Goal: Information Seeking & Learning: Learn about a topic

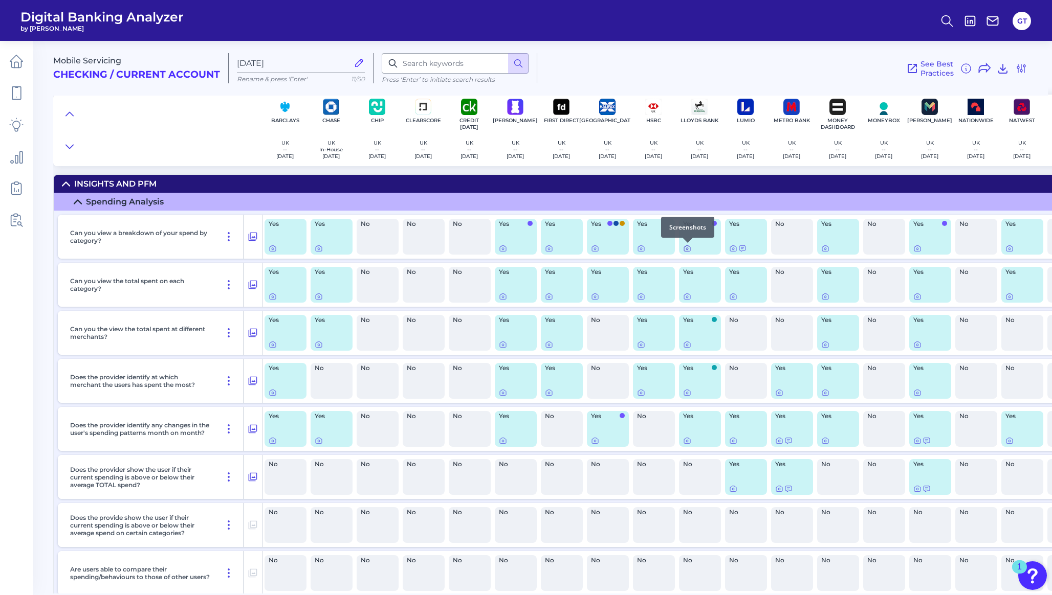
click at [686, 248] on icon at bounding box center [687, 249] width 8 height 8
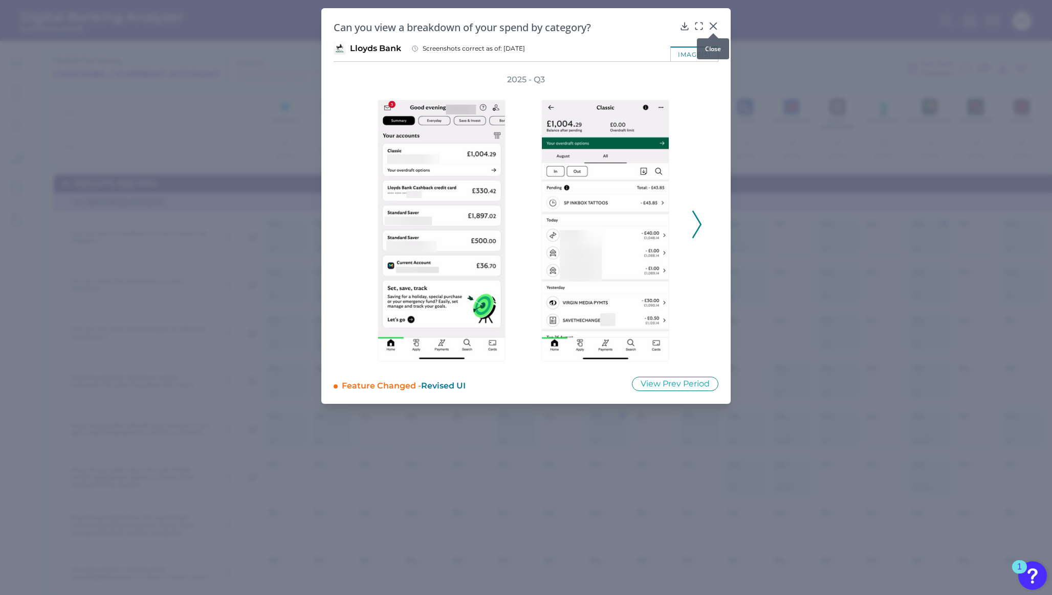
click at [714, 24] on icon at bounding box center [713, 26] width 10 height 10
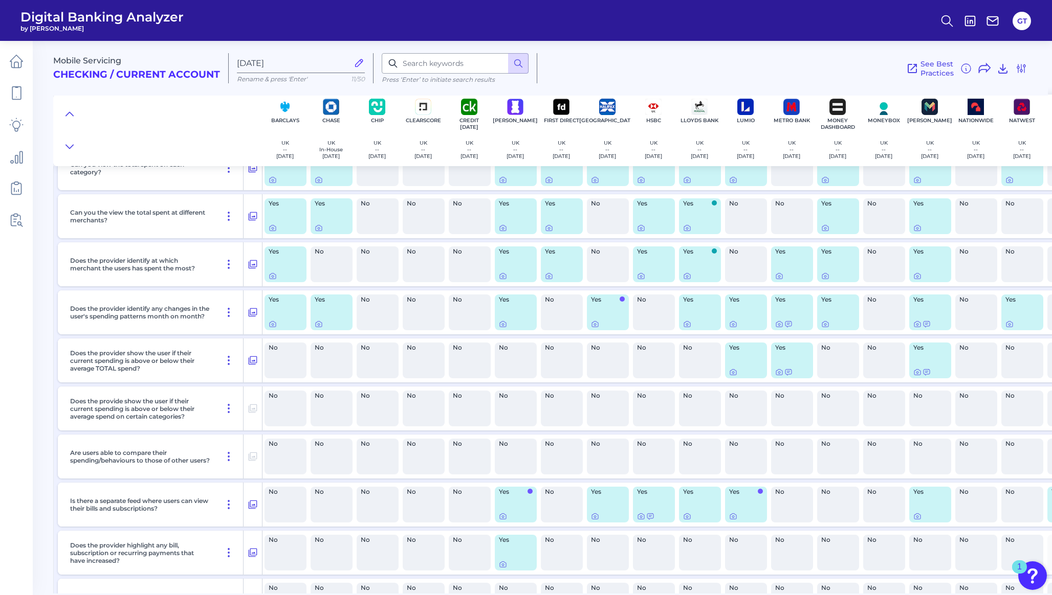
scroll to position [118, 0]
click at [686, 277] on icon at bounding box center [687, 275] width 8 height 8
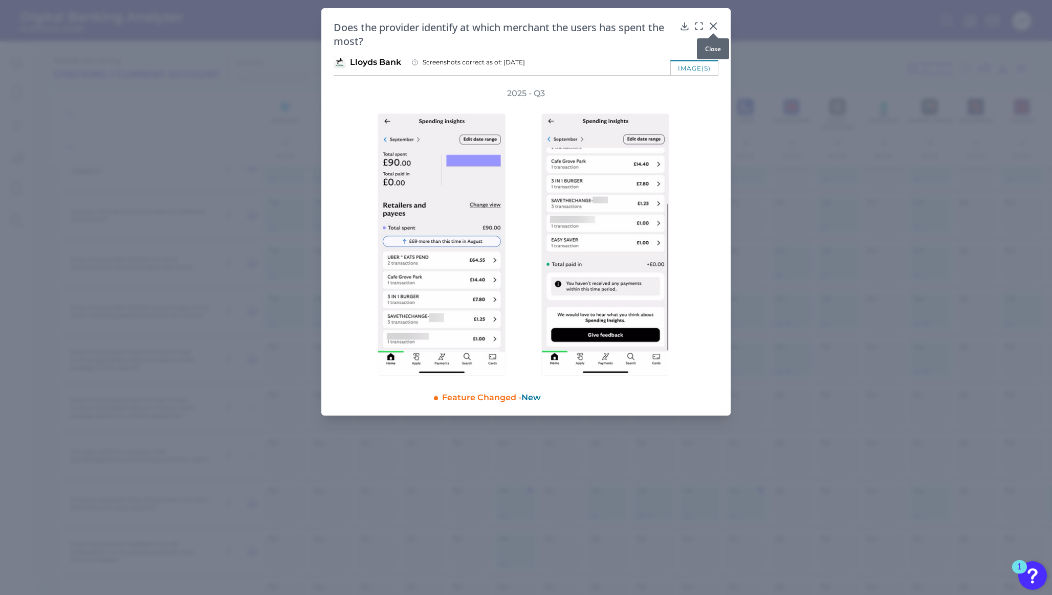
click at [714, 28] on div at bounding box center [713, 33] width 10 height 10
click at [712, 21] on icon at bounding box center [713, 26] width 10 height 10
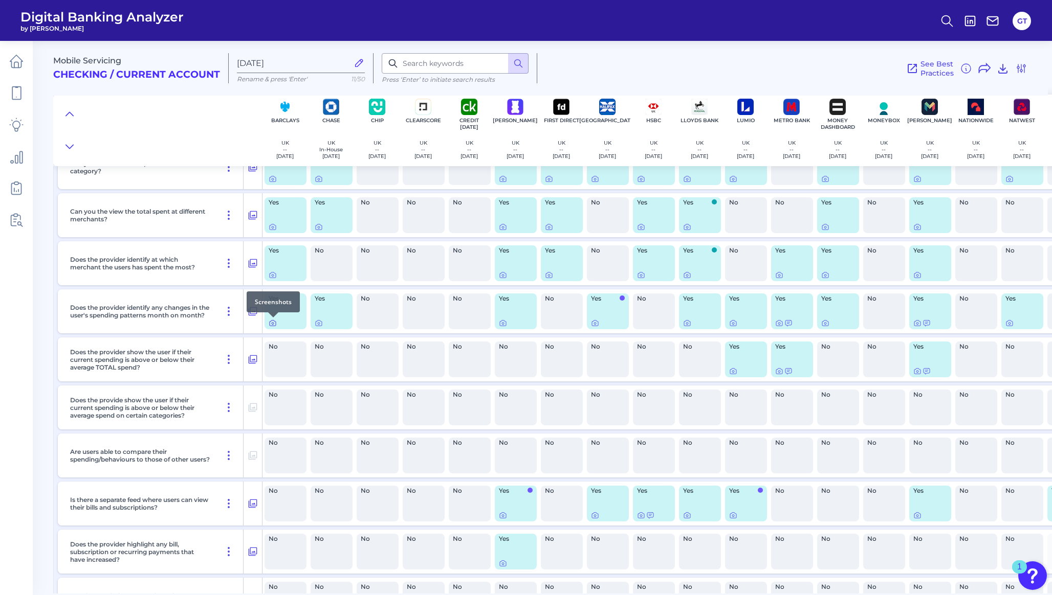
click at [274, 323] on icon at bounding box center [273, 323] width 8 height 8
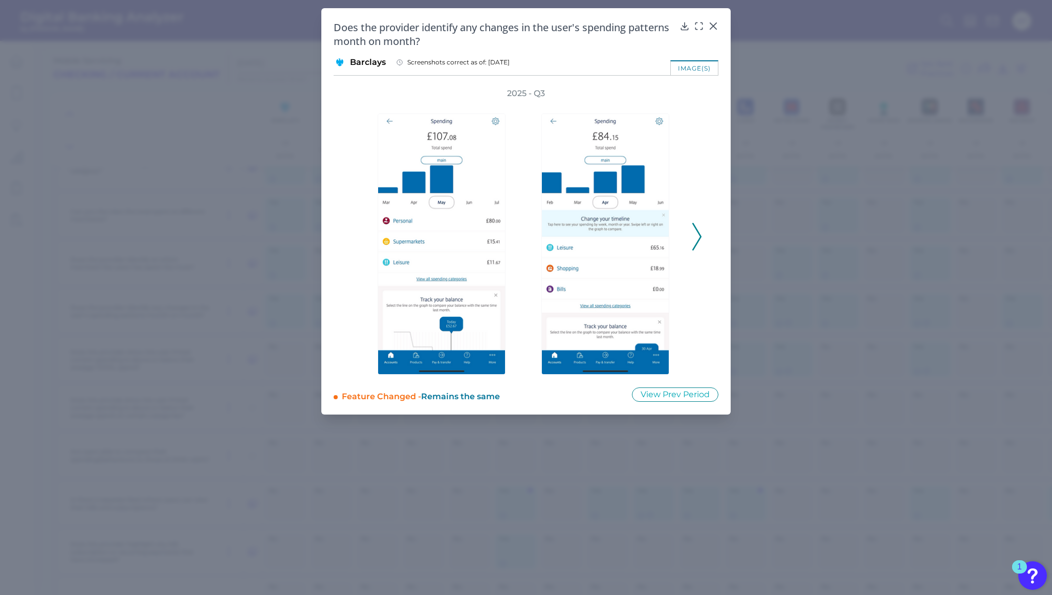
click at [696, 237] on icon at bounding box center [696, 237] width 9 height 28
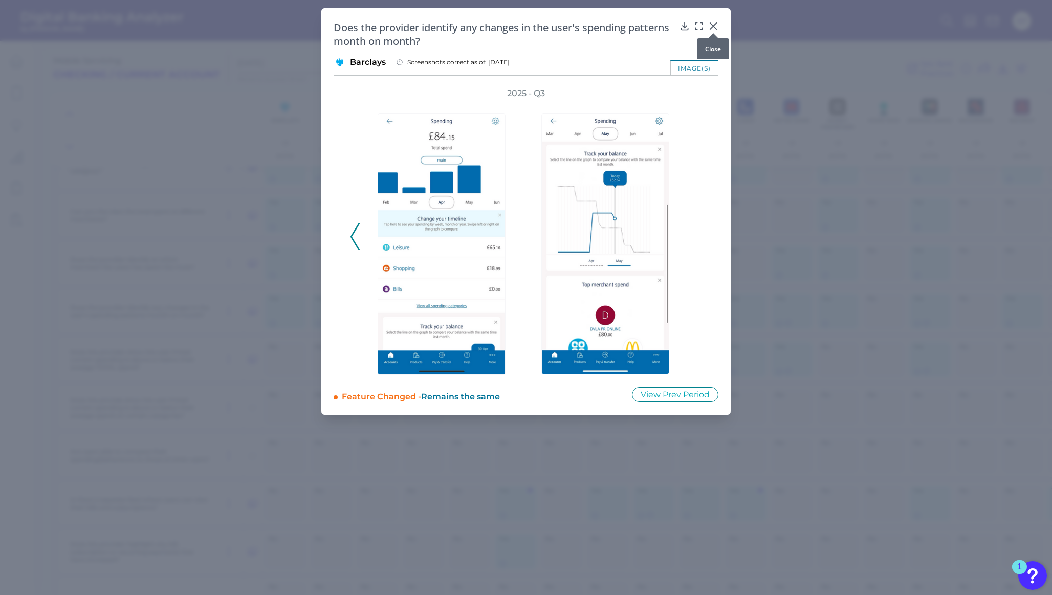
click at [711, 27] on icon at bounding box center [713, 26] width 10 height 10
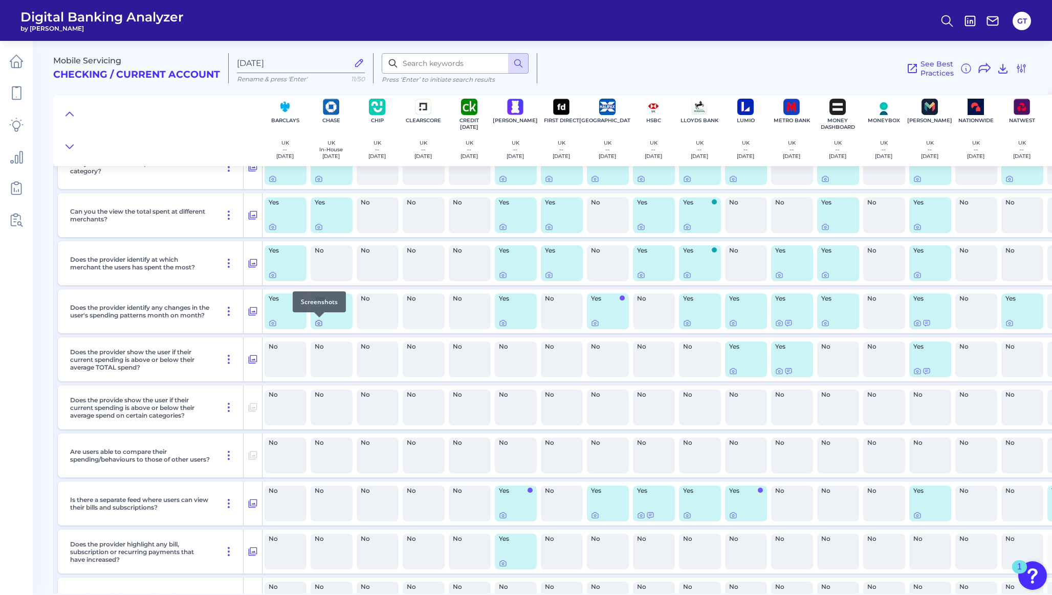
click at [319, 325] on icon at bounding box center [319, 323] width 8 height 8
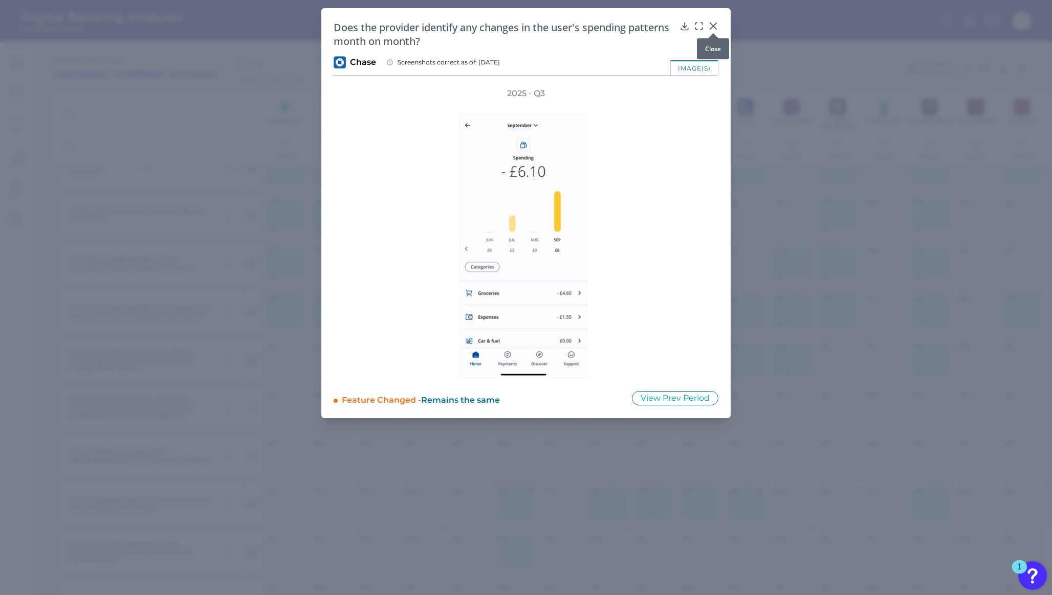
click at [712, 26] on icon at bounding box center [713, 26] width 6 height 6
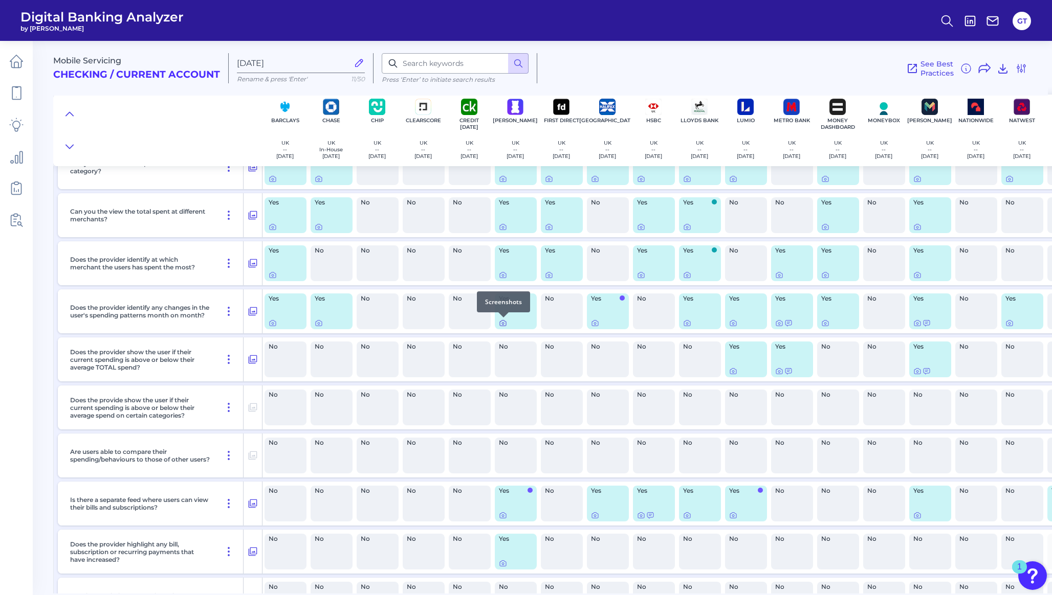
click at [504, 323] on icon at bounding box center [503, 323] width 8 height 8
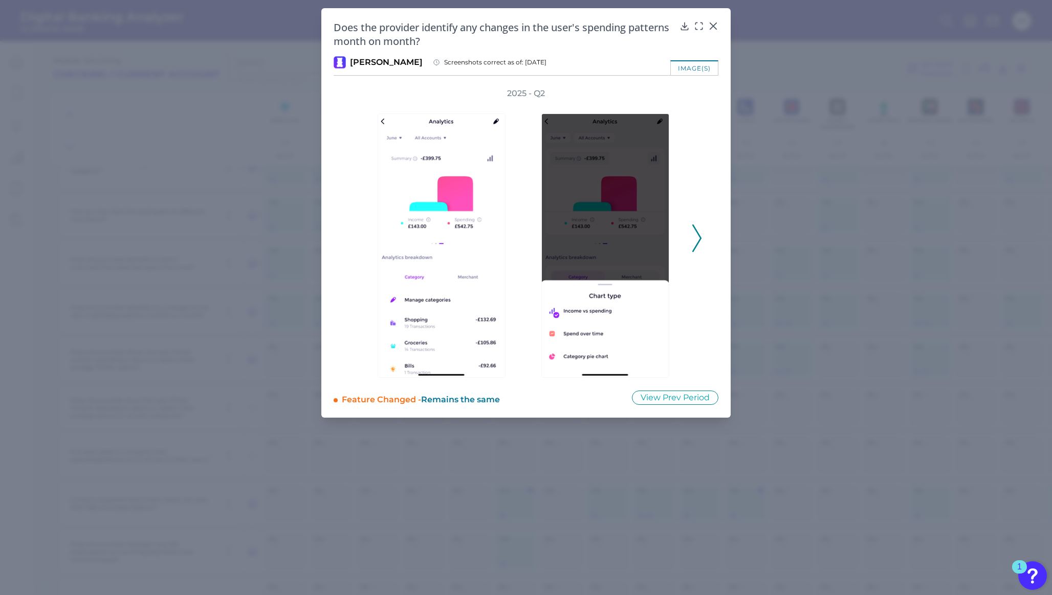
click at [696, 239] on icon at bounding box center [696, 239] width 9 height 28
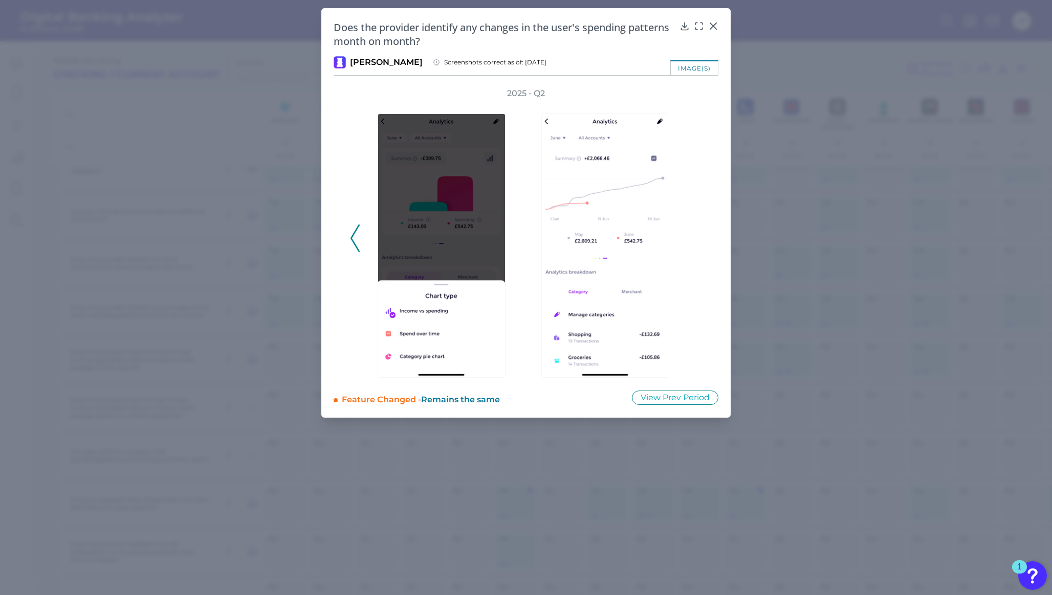
click at [715, 32] on div "Does the provider identify any changes in the user's spending patterns month on…" at bounding box center [526, 34] width 385 height 28
click at [714, 25] on icon at bounding box center [713, 26] width 6 height 6
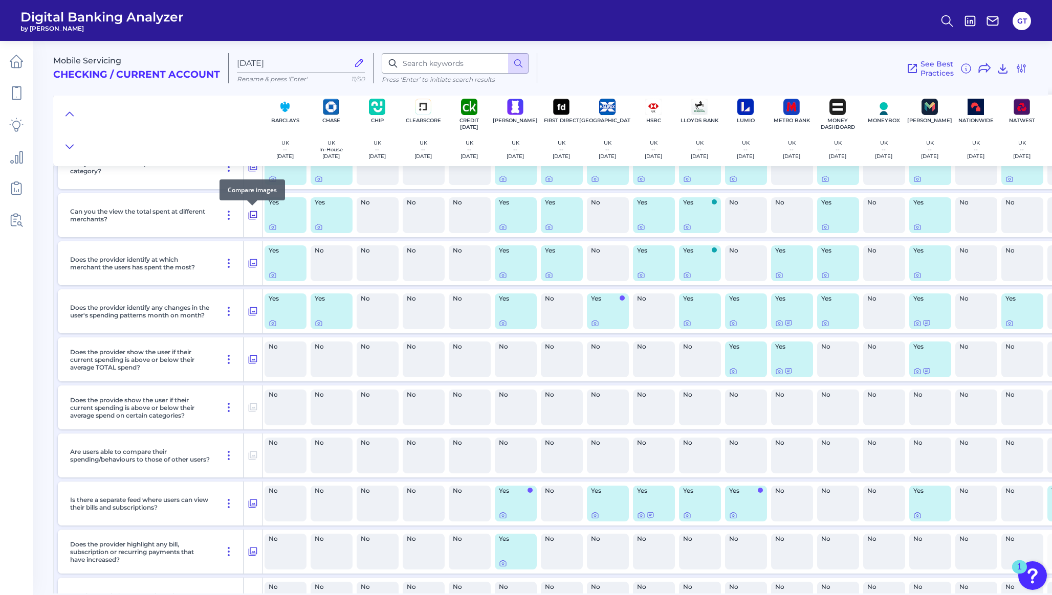
click at [254, 217] on icon at bounding box center [253, 215] width 10 height 12
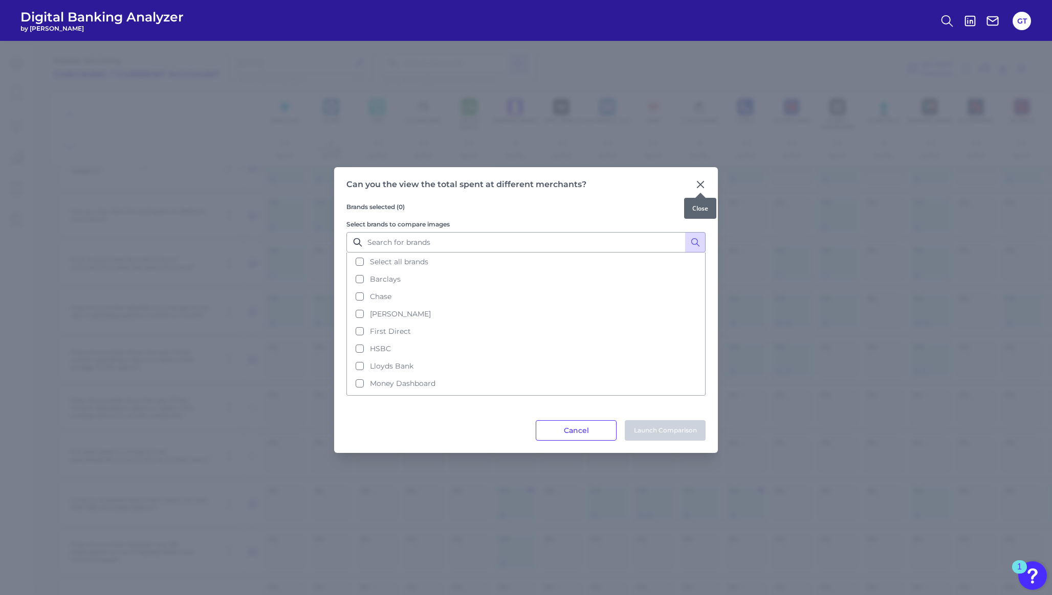
click at [700, 186] on icon at bounding box center [700, 185] width 10 height 10
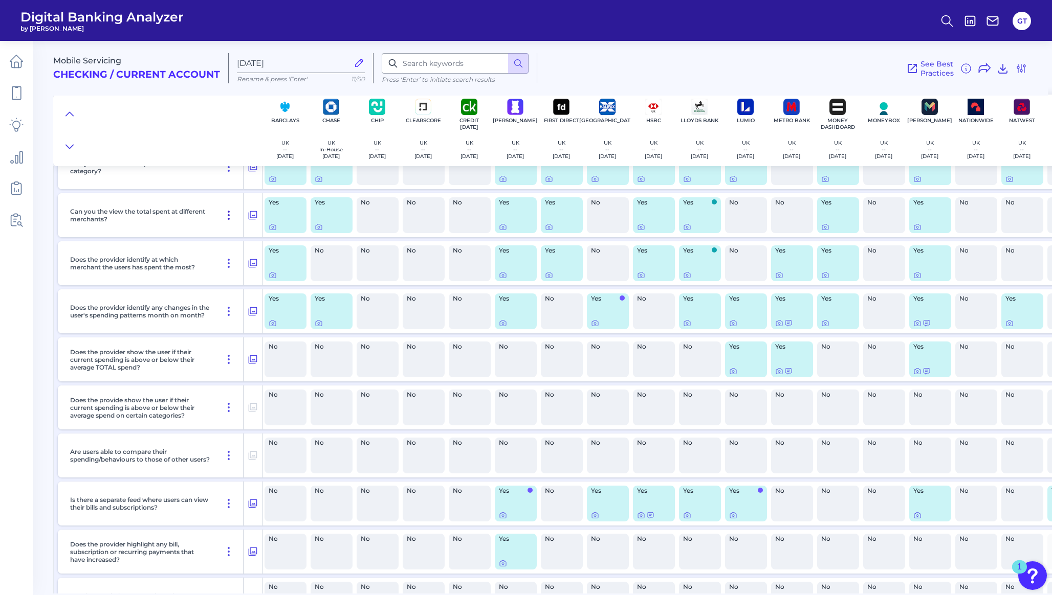
click at [228, 214] on icon at bounding box center [229, 215] width 12 height 12
click at [209, 207] on div "Can you the view the total spent at different merchants?" at bounding box center [155, 215] width 178 height 44
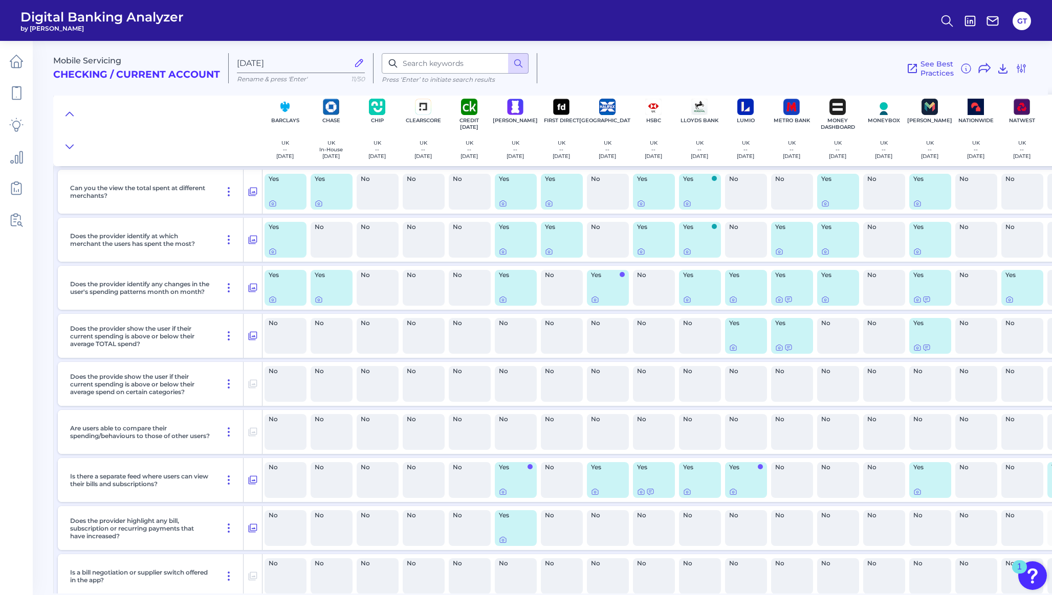
scroll to position [147, 0]
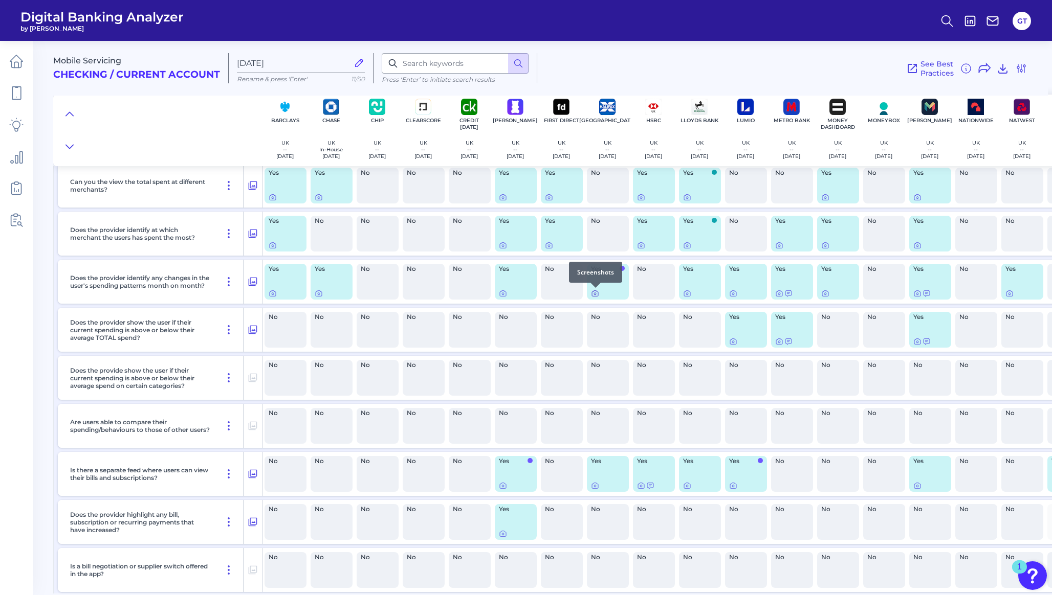
click at [595, 296] on icon at bounding box center [595, 294] width 8 height 8
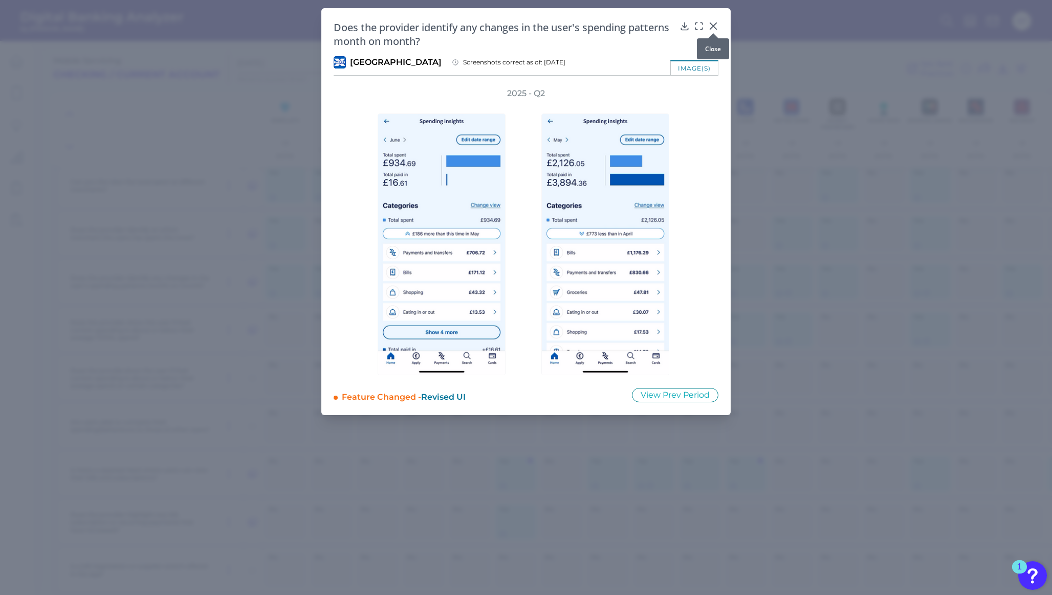
click at [713, 25] on icon at bounding box center [713, 26] width 6 height 6
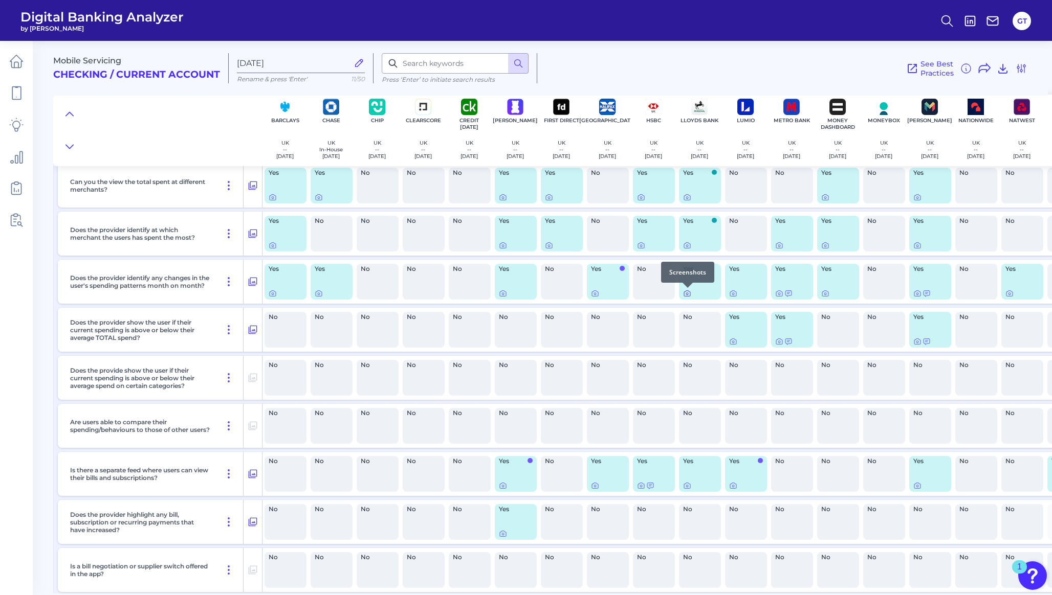
click at [688, 293] on icon at bounding box center [687, 294] width 2 height 2
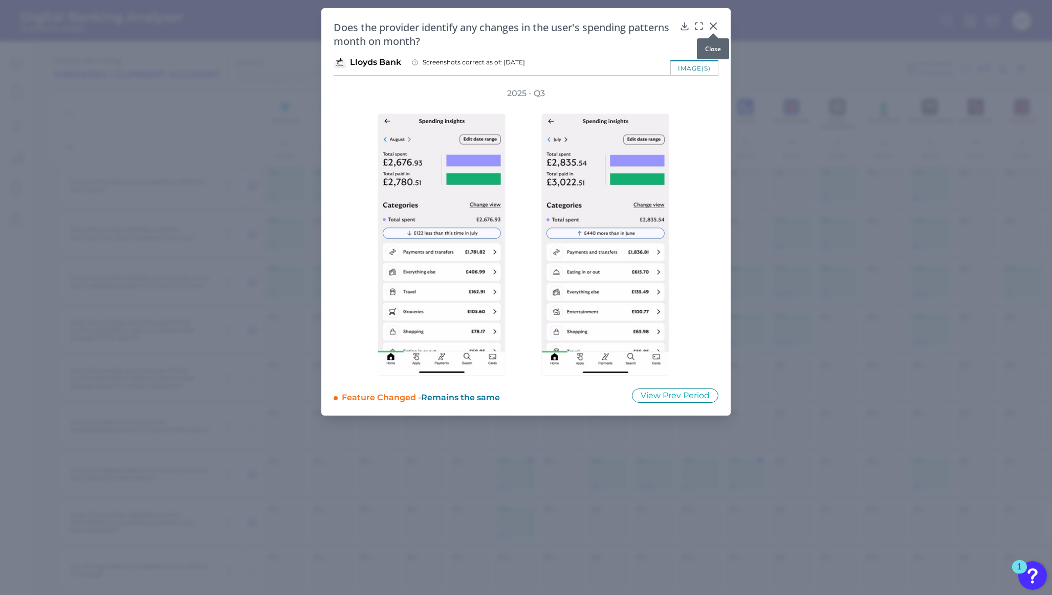
click at [713, 25] on icon at bounding box center [713, 26] width 10 height 10
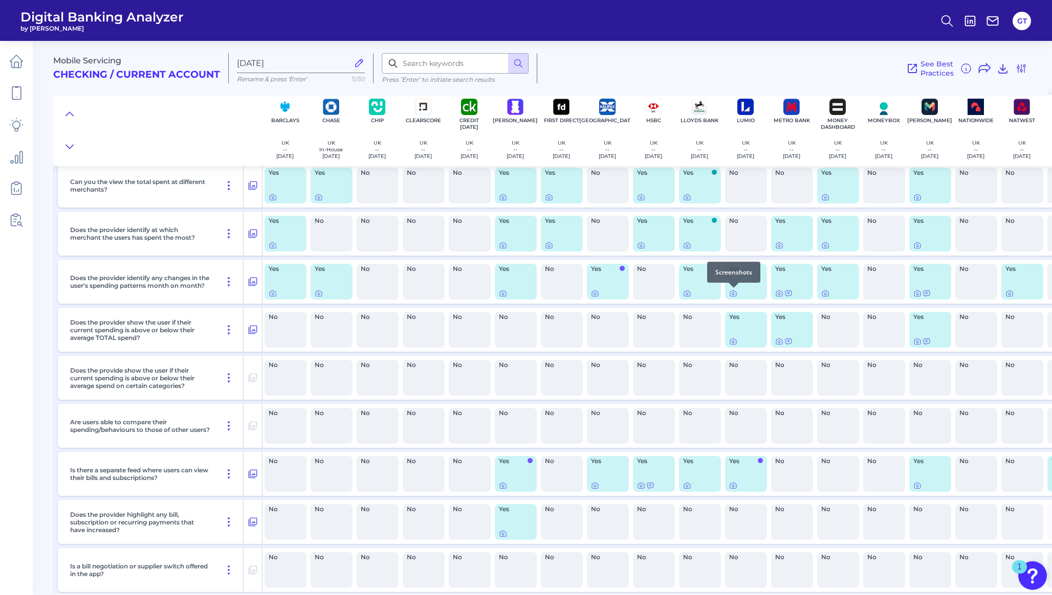
click at [734, 292] on div at bounding box center [733, 288] width 10 height 10
click at [733, 294] on icon at bounding box center [733, 294] width 8 height 8
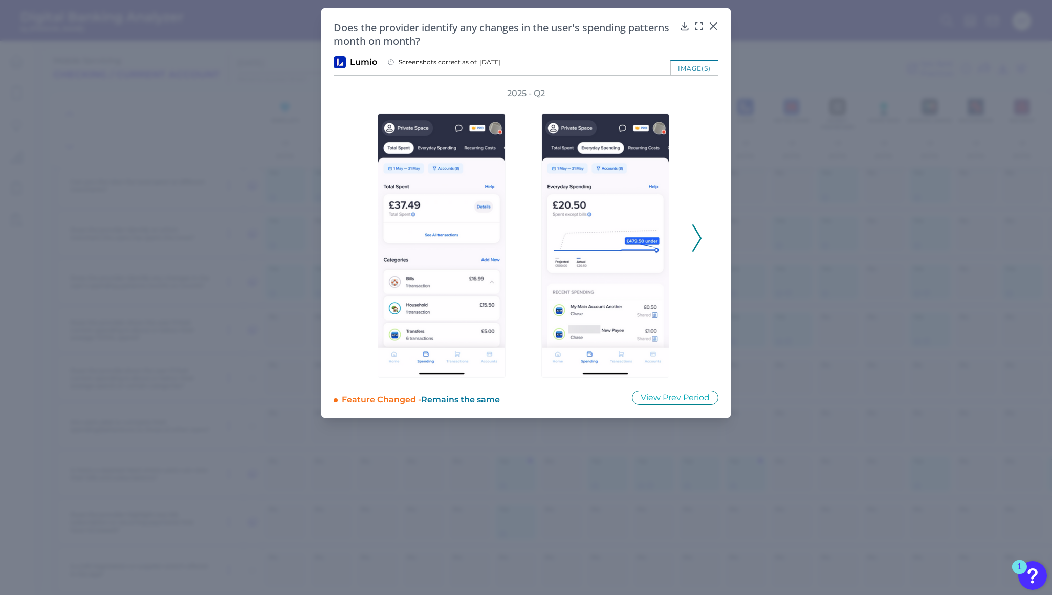
click at [696, 238] on icon at bounding box center [696, 239] width 9 height 28
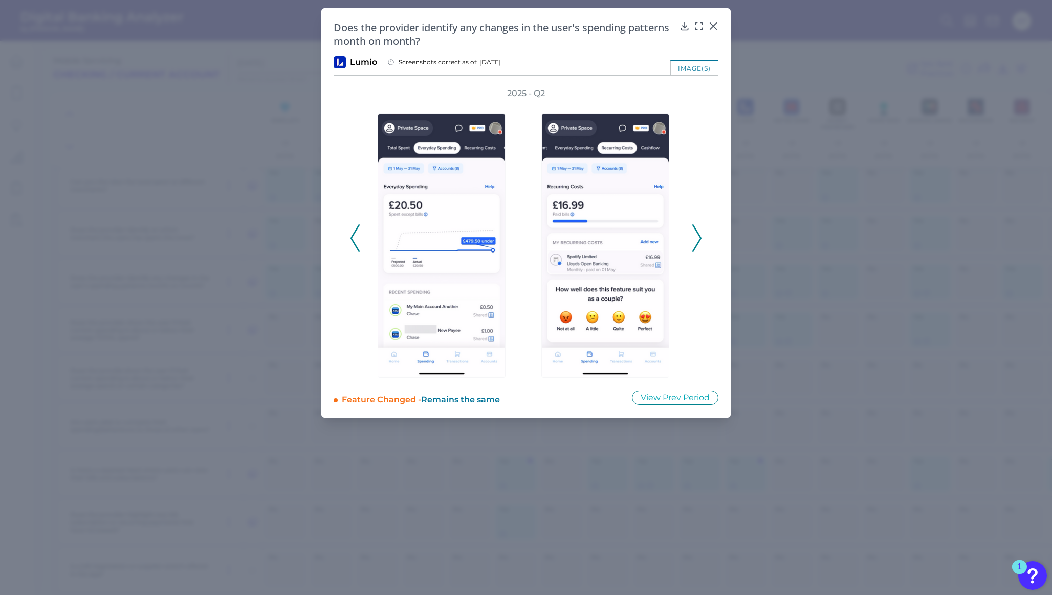
click at [694, 240] on icon at bounding box center [696, 239] width 9 height 28
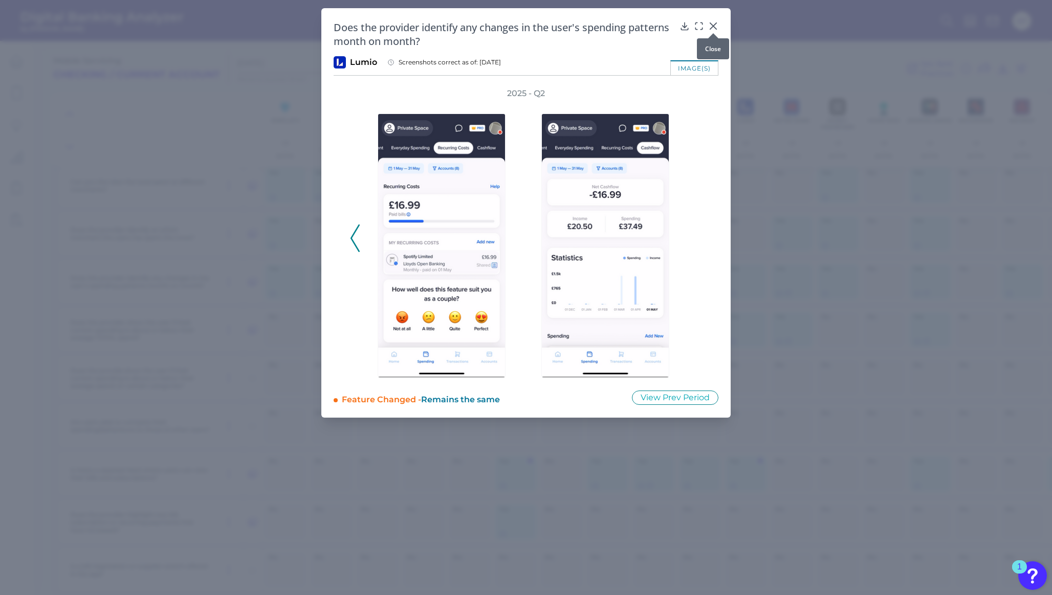
click at [716, 26] on icon at bounding box center [713, 26] width 10 height 10
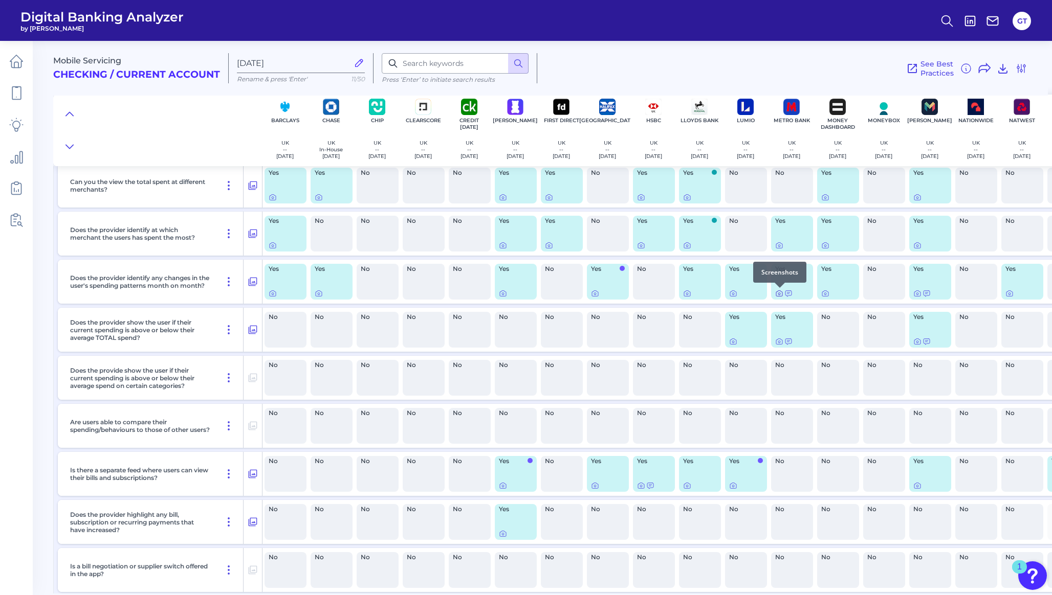
click at [780, 293] on icon at bounding box center [779, 294] width 8 height 8
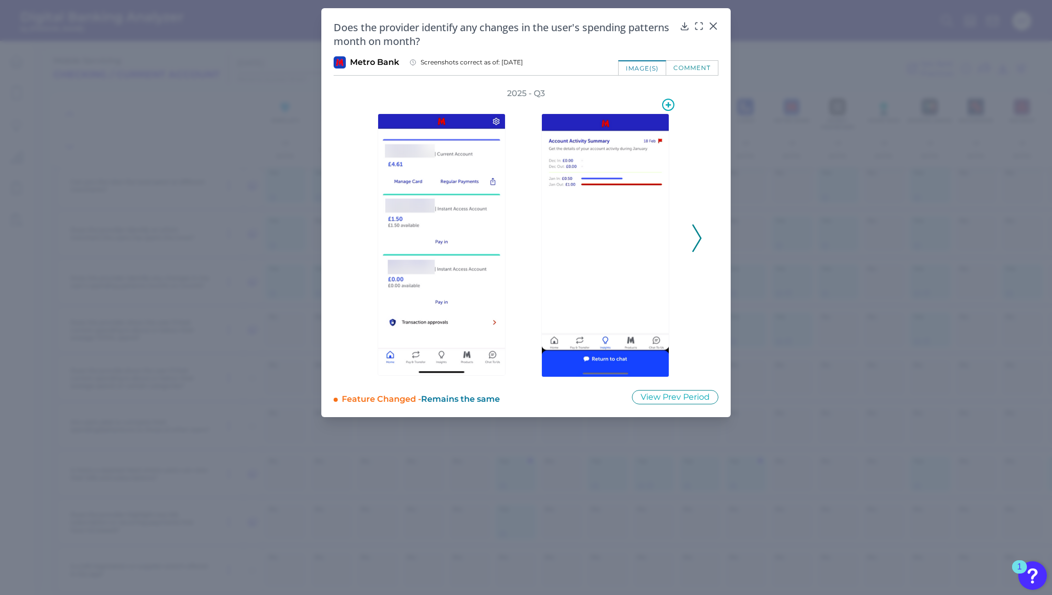
click at [696, 236] on icon at bounding box center [696, 239] width 9 height 28
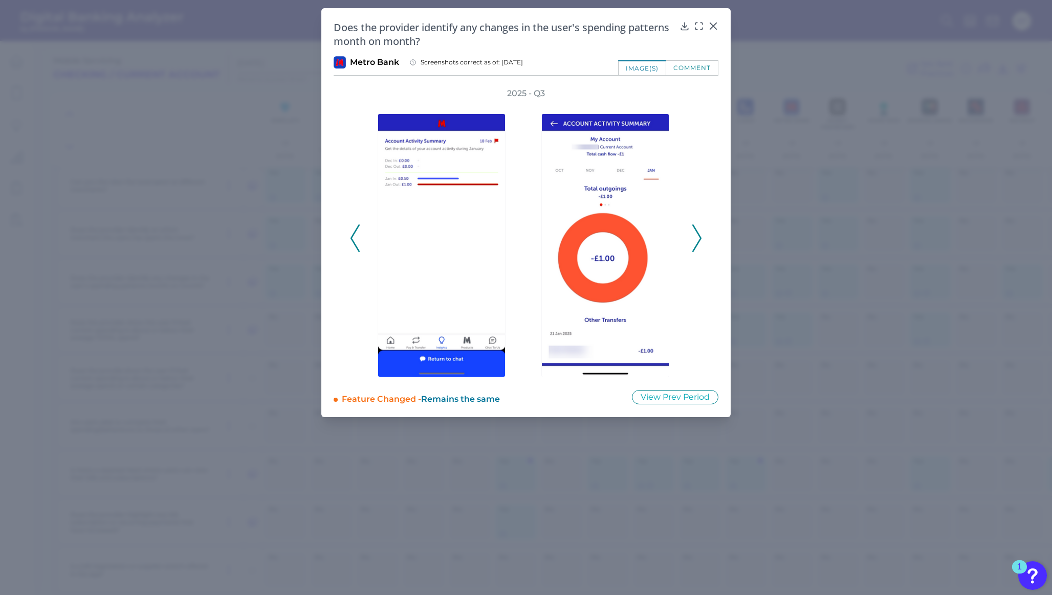
click at [692, 232] on icon at bounding box center [696, 239] width 9 height 28
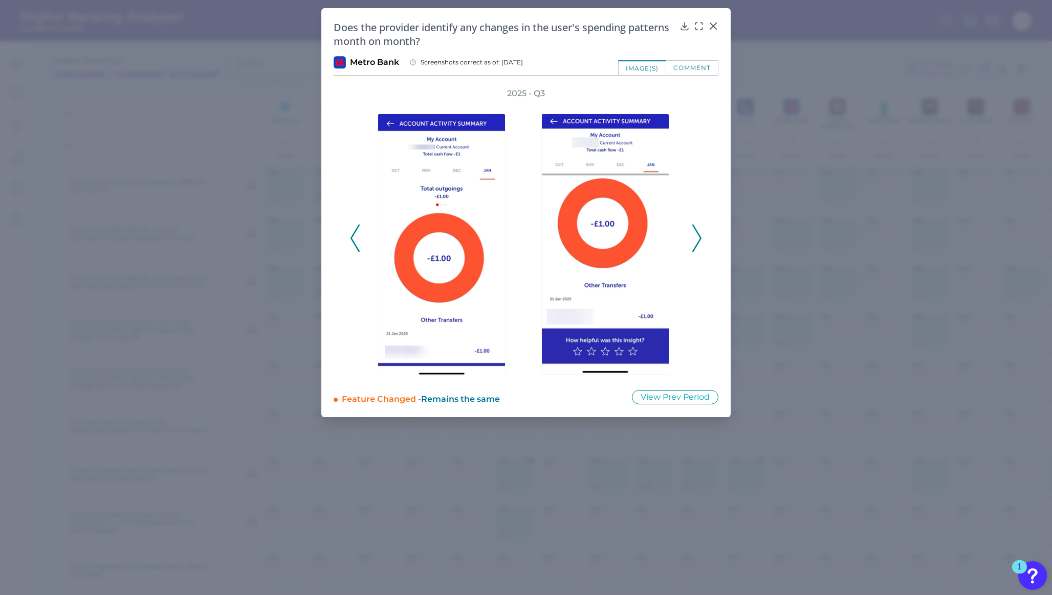
click at [699, 233] on icon at bounding box center [696, 239] width 9 height 28
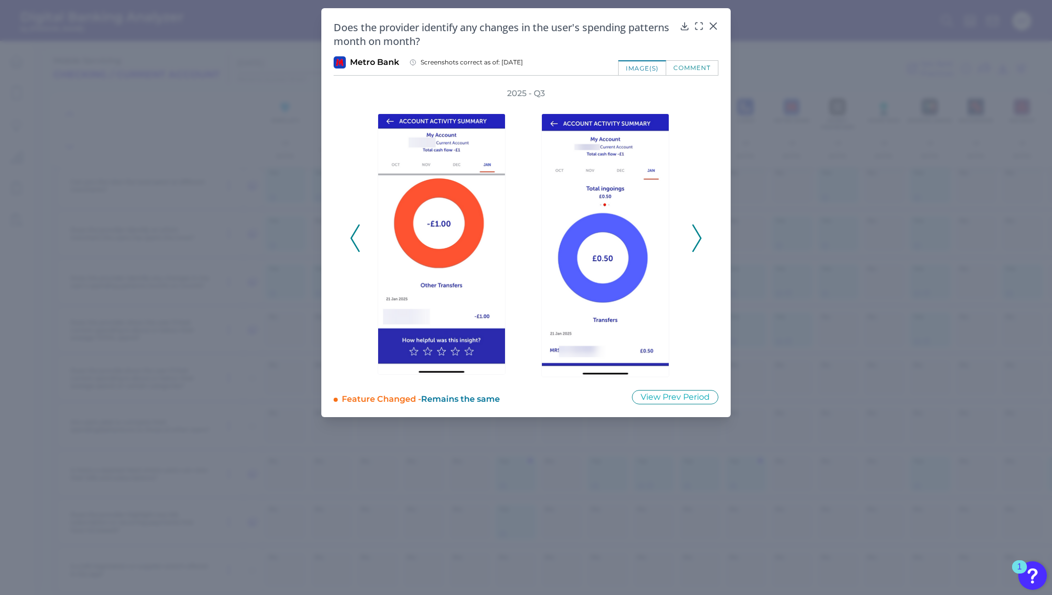
click at [695, 235] on icon at bounding box center [696, 239] width 9 height 28
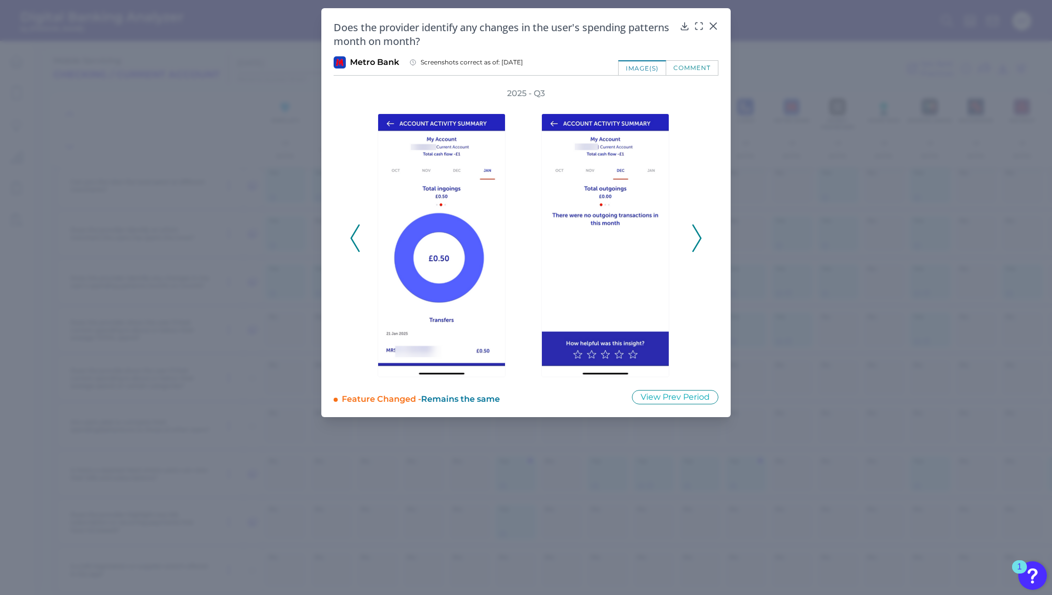
click at [695, 235] on icon at bounding box center [696, 239] width 9 height 28
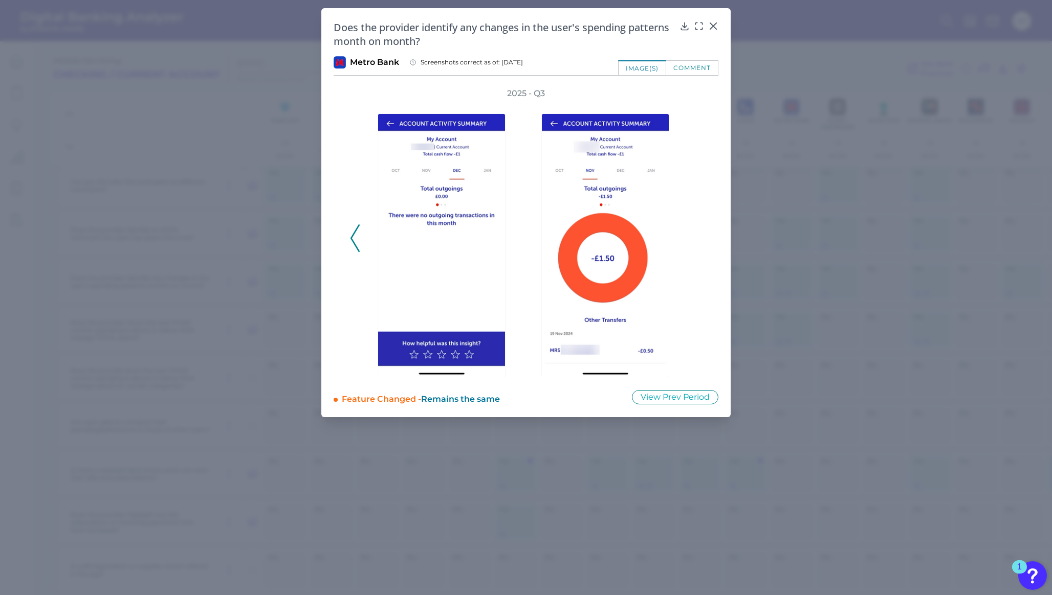
click at [695, 235] on div "2025 - Q3" at bounding box center [526, 233] width 352 height 290
click at [713, 29] on div at bounding box center [713, 33] width 10 height 10
click at [714, 26] on icon at bounding box center [713, 26] width 6 height 6
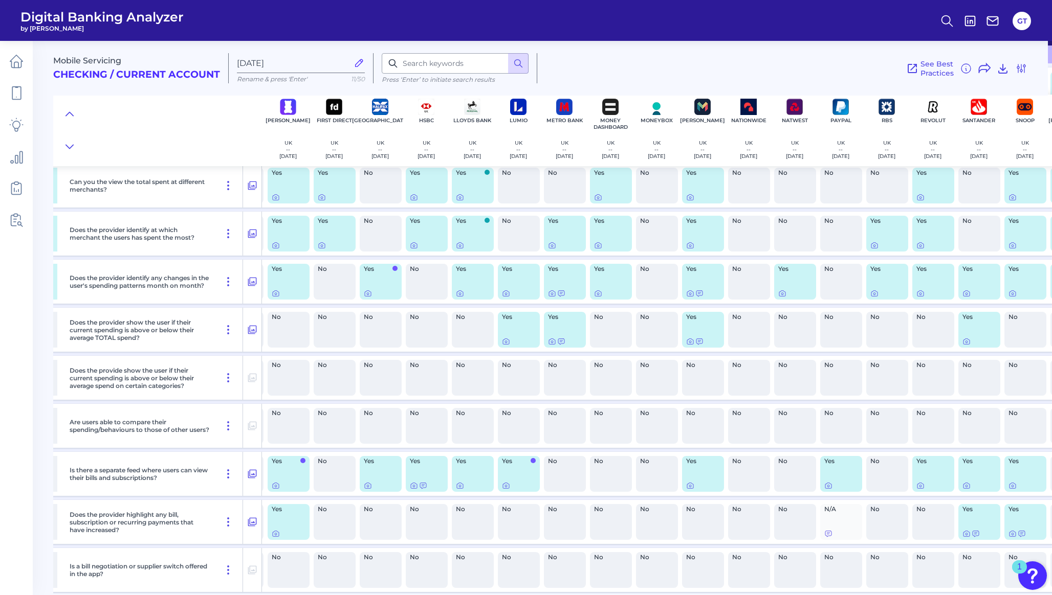
scroll to position [147, 238]
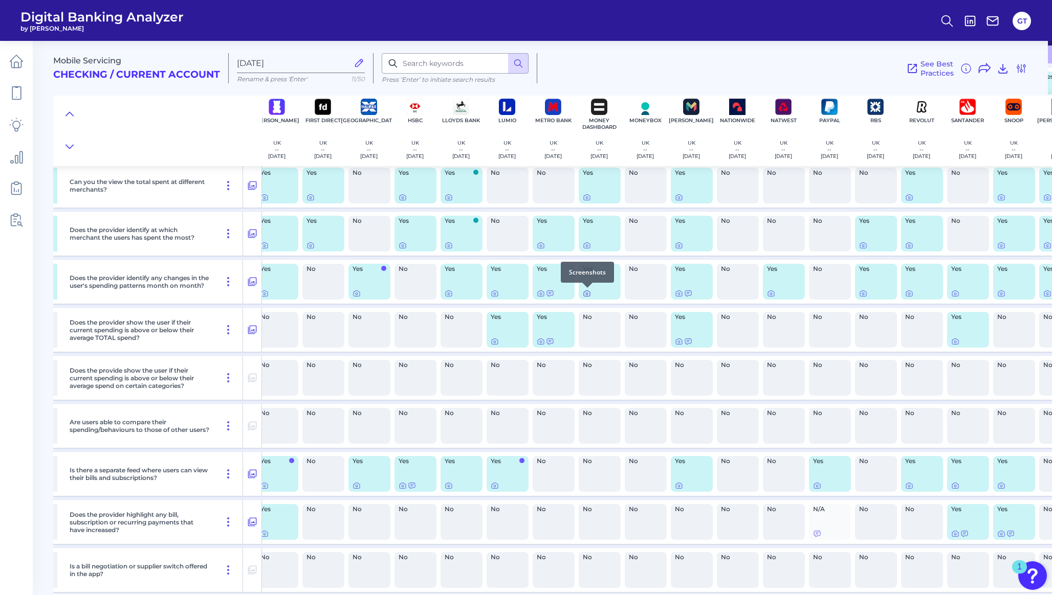
click at [588, 293] on icon at bounding box center [587, 294] width 8 height 8
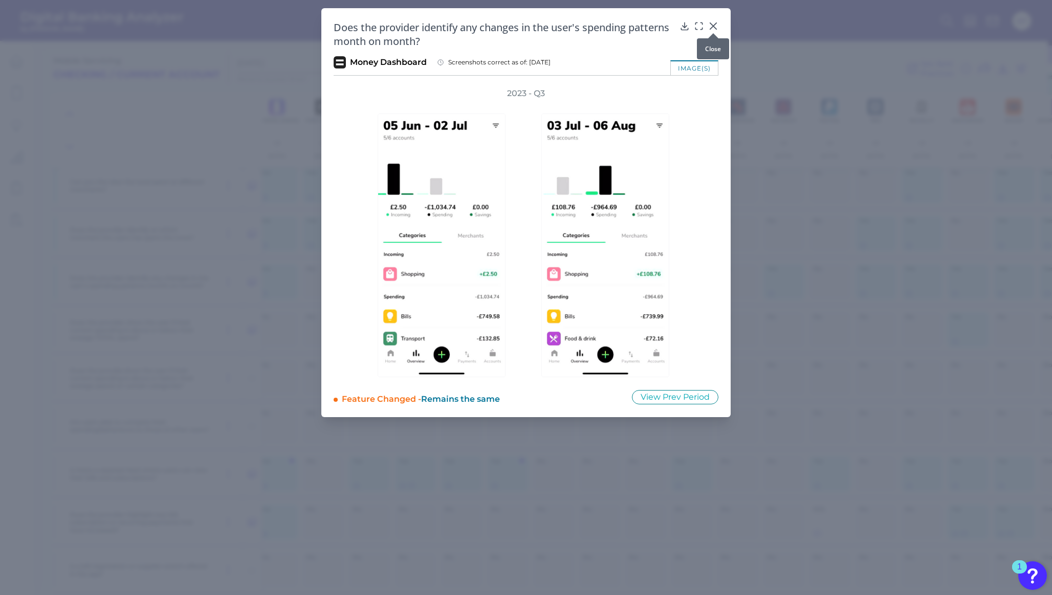
click at [717, 23] on icon at bounding box center [713, 26] width 10 height 10
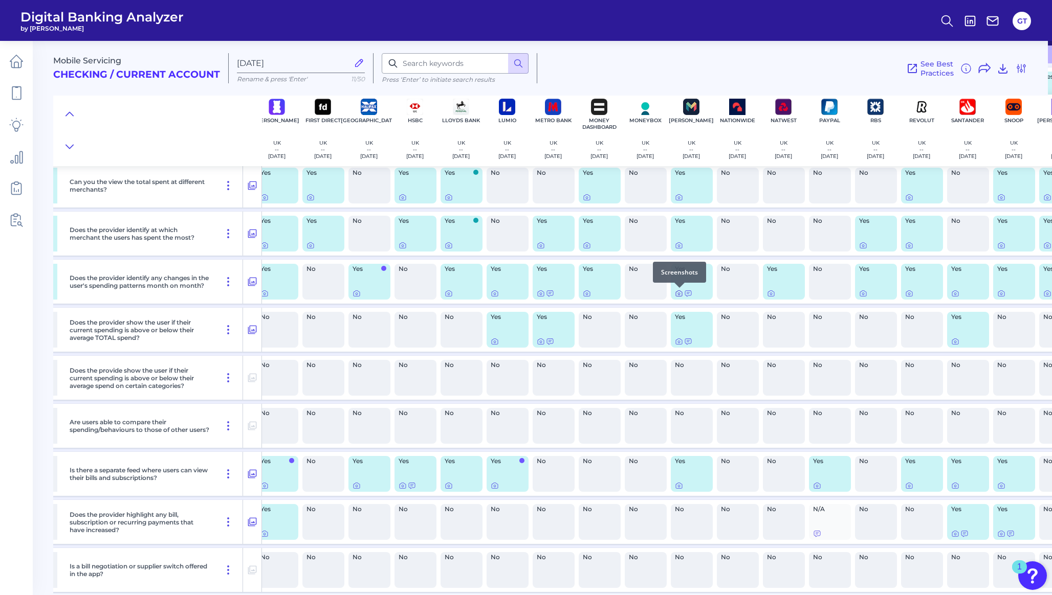
click at [678, 293] on icon at bounding box center [679, 294] width 2 height 2
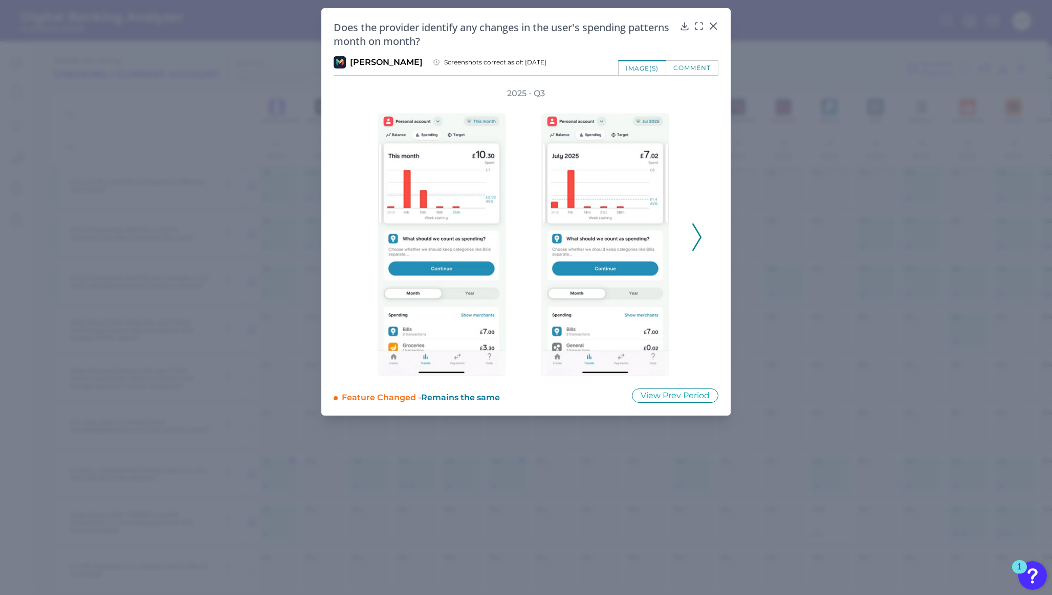
click at [701, 235] on icon at bounding box center [696, 238] width 9 height 28
click at [713, 27] on icon at bounding box center [713, 26] width 6 height 6
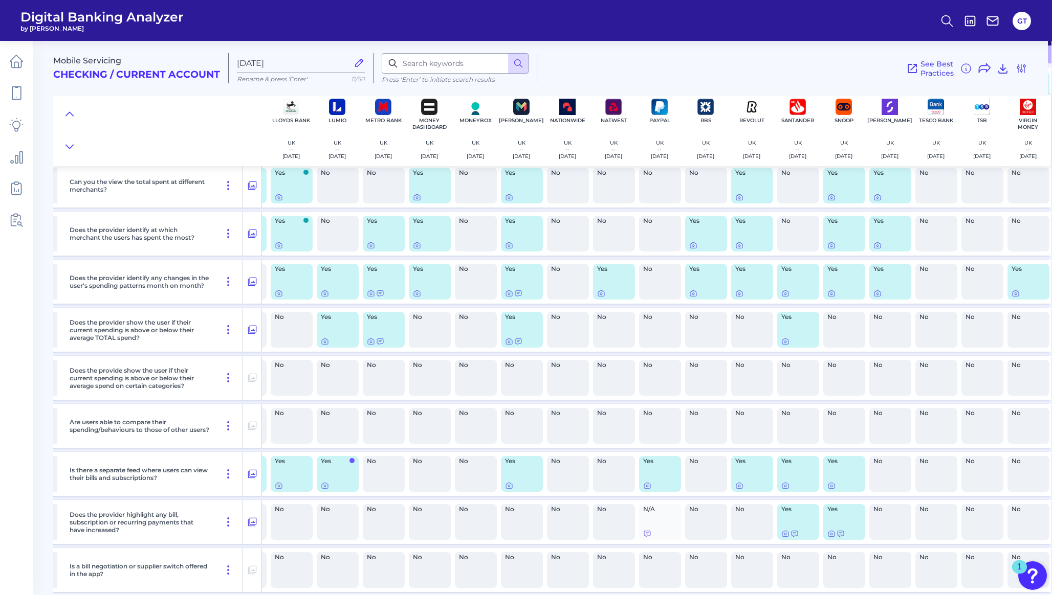
scroll to position [147, 416]
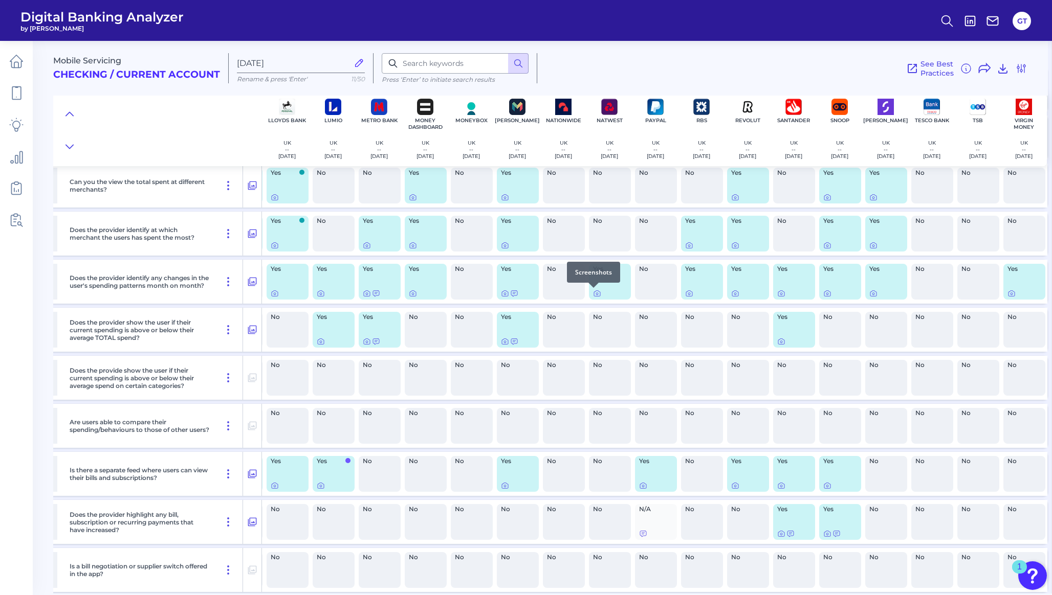
click at [594, 292] on div at bounding box center [593, 288] width 10 height 10
click at [593, 294] on icon at bounding box center [597, 294] width 8 height 8
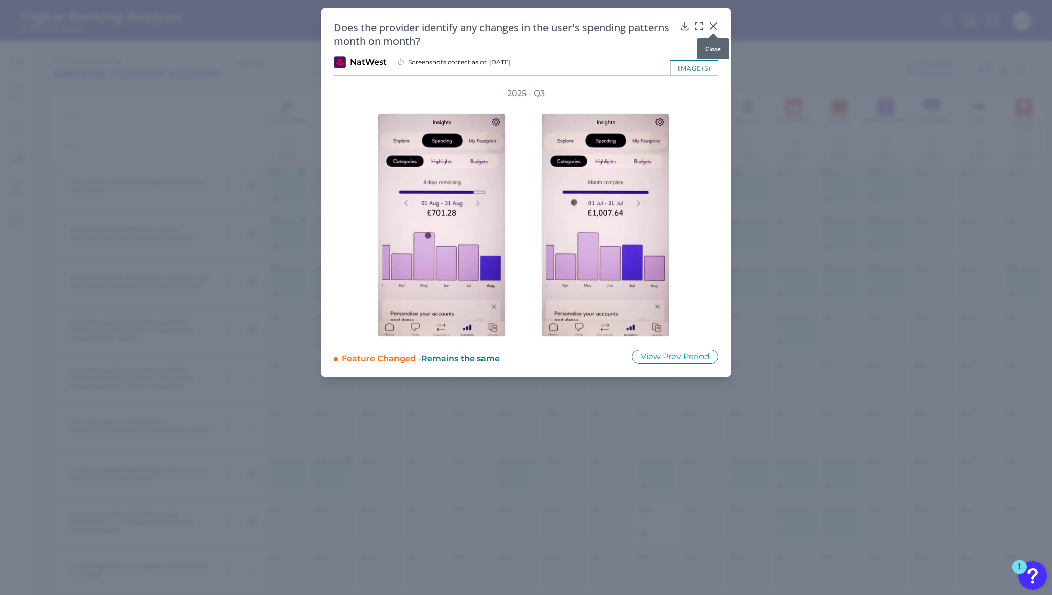
click at [713, 26] on icon at bounding box center [713, 26] width 6 height 6
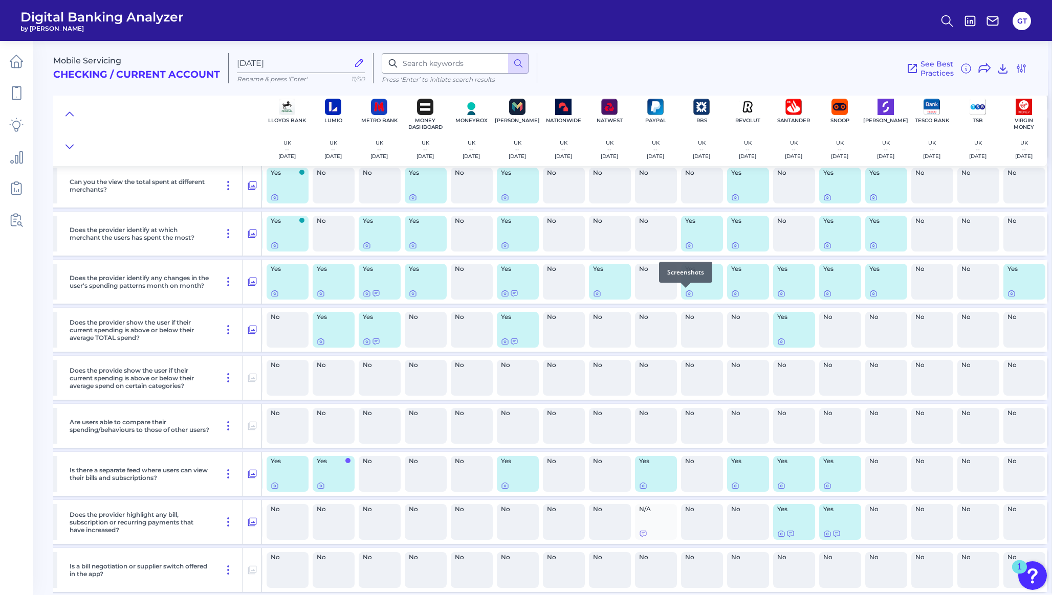
click at [689, 292] on div at bounding box center [685, 288] width 10 height 10
click at [686, 293] on icon at bounding box center [689, 294] width 8 height 8
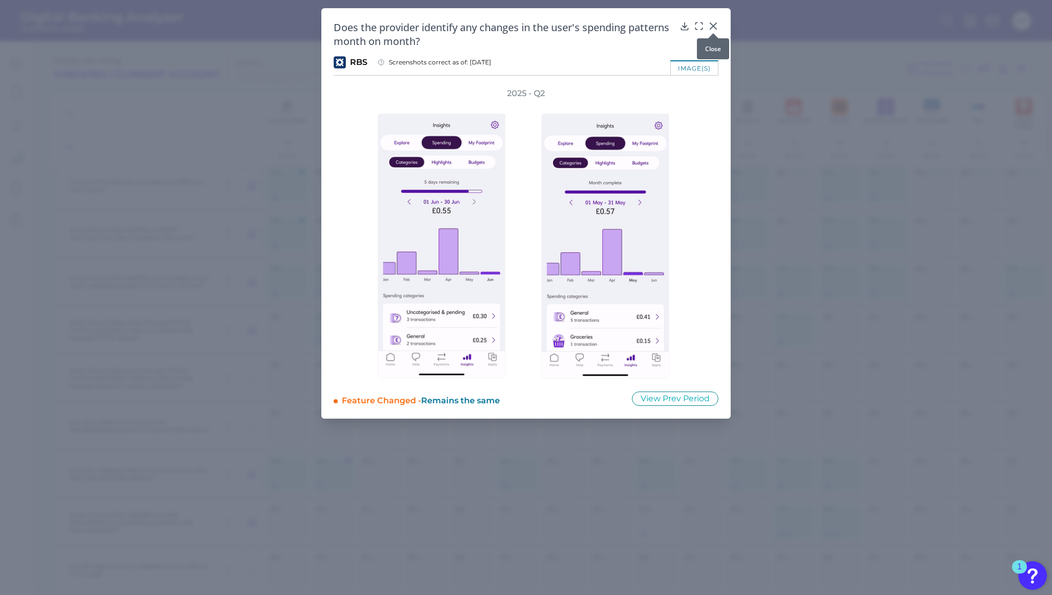
click at [715, 27] on icon at bounding box center [713, 26] width 10 height 10
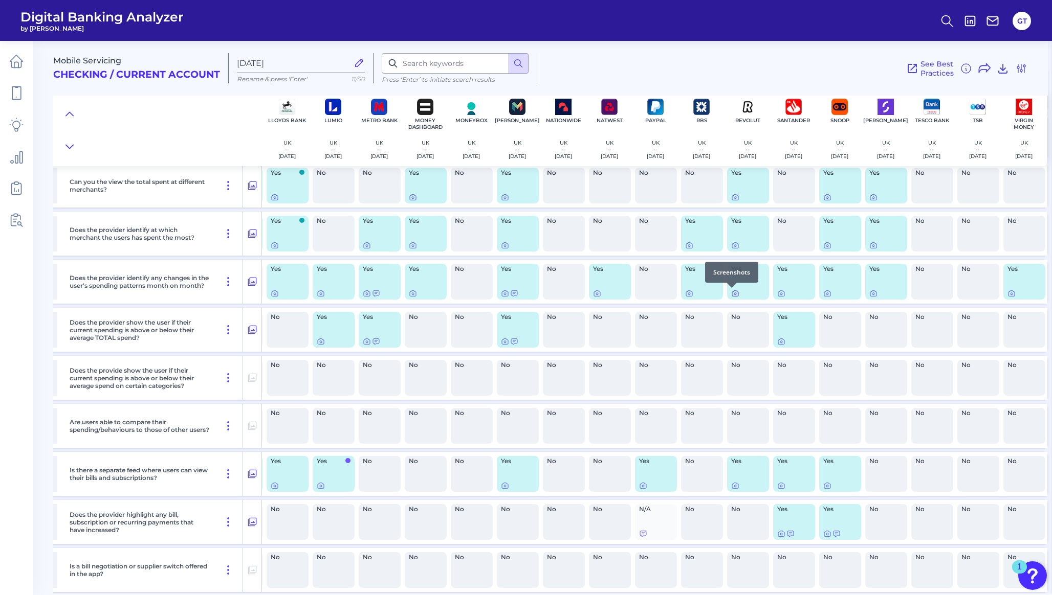
click at [731, 294] on icon at bounding box center [735, 294] width 8 height 8
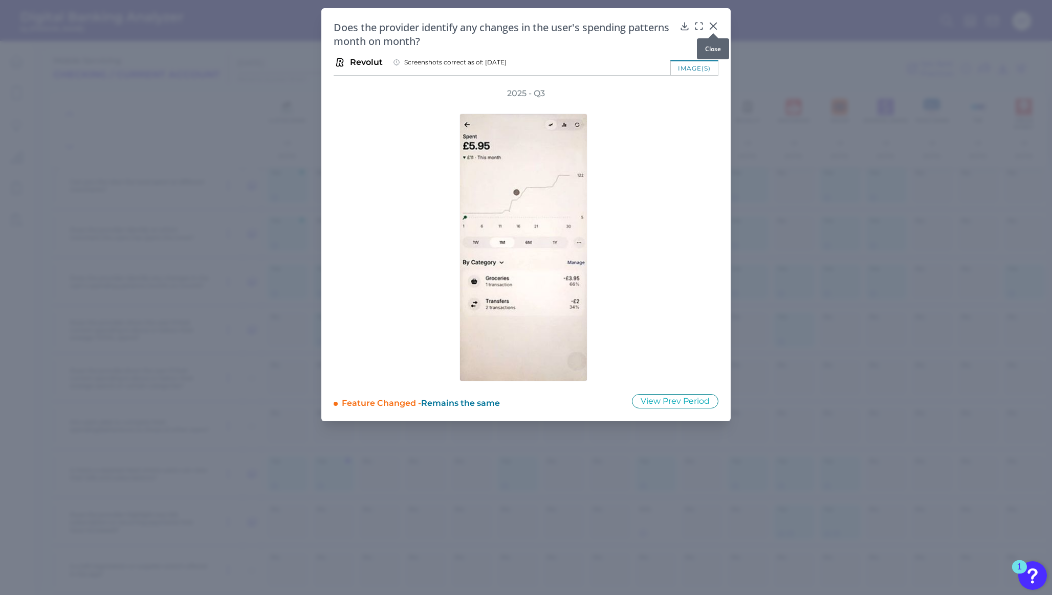
click at [713, 23] on icon at bounding box center [713, 26] width 10 height 10
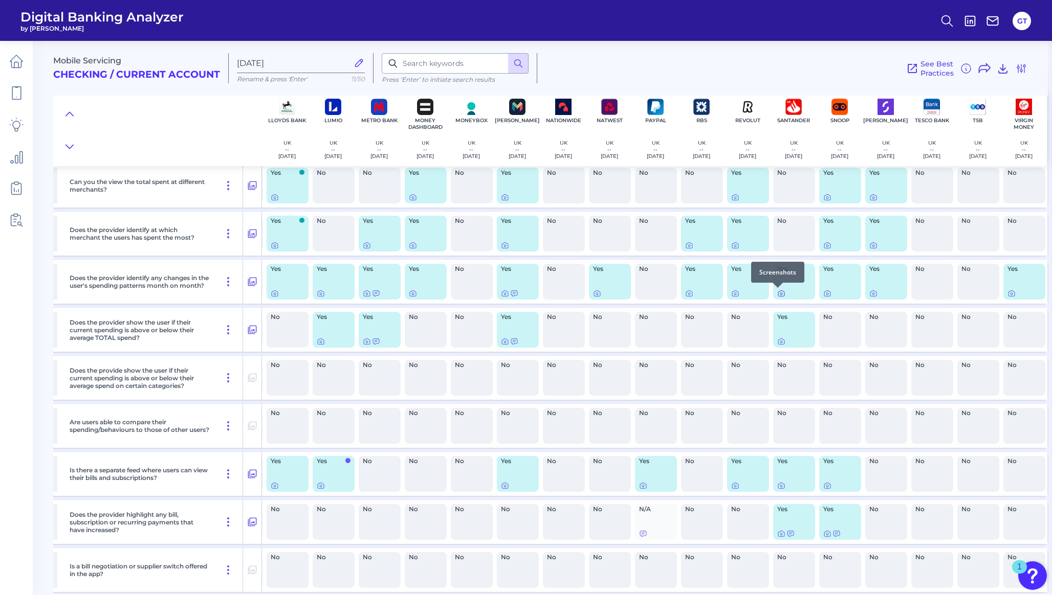
click at [779, 295] on icon at bounding box center [781, 294] width 8 height 8
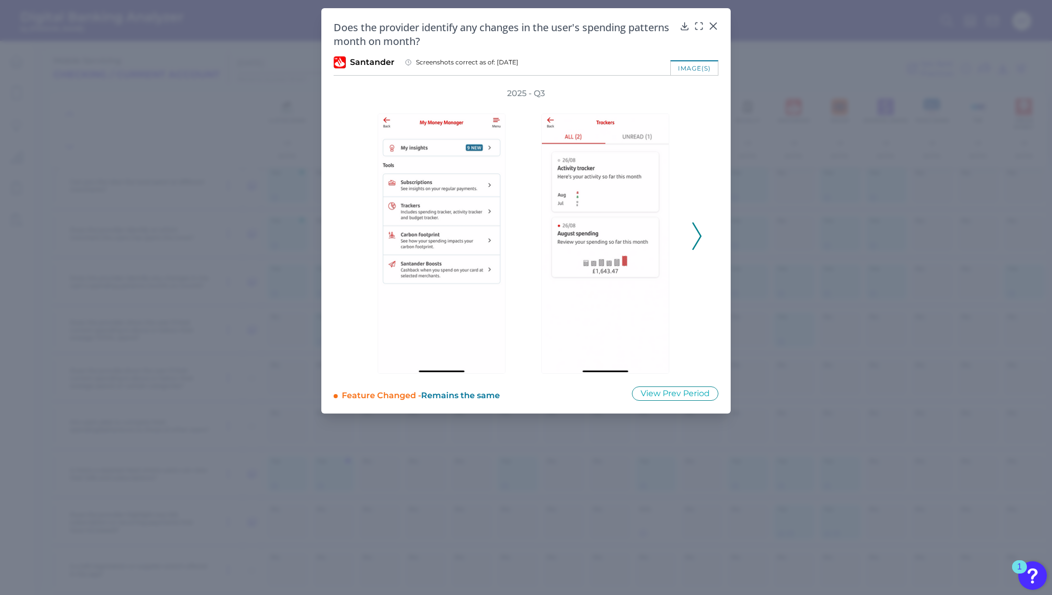
click at [702, 237] on div "2025 - Q3" at bounding box center [526, 231] width 385 height 286
click at [698, 234] on icon at bounding box center [696, 237] width 9 height 28
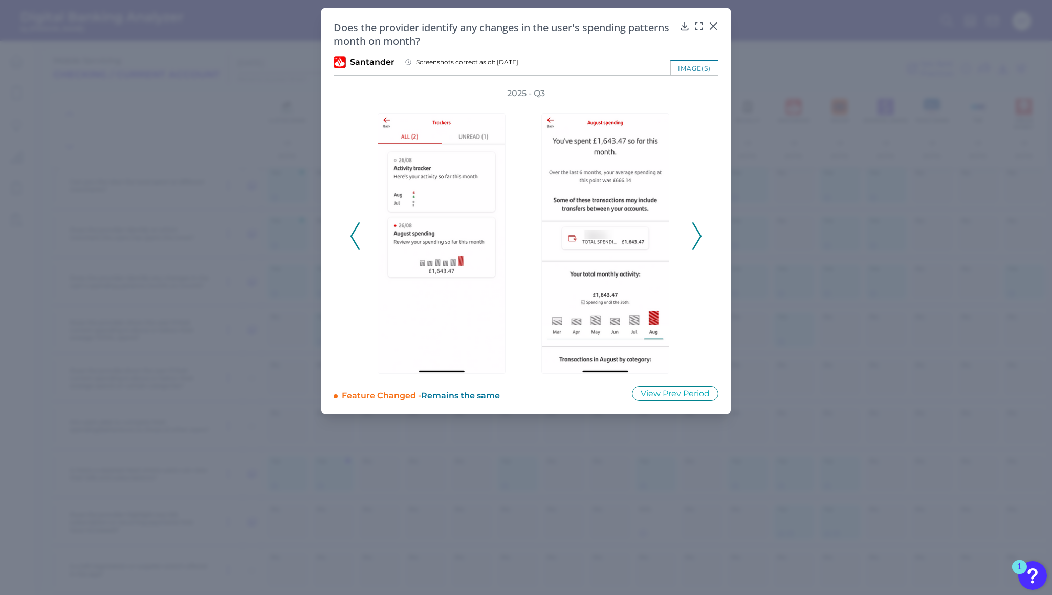
click at [700, 237] on icon at bounding box center [696, 237] width 9 height 28
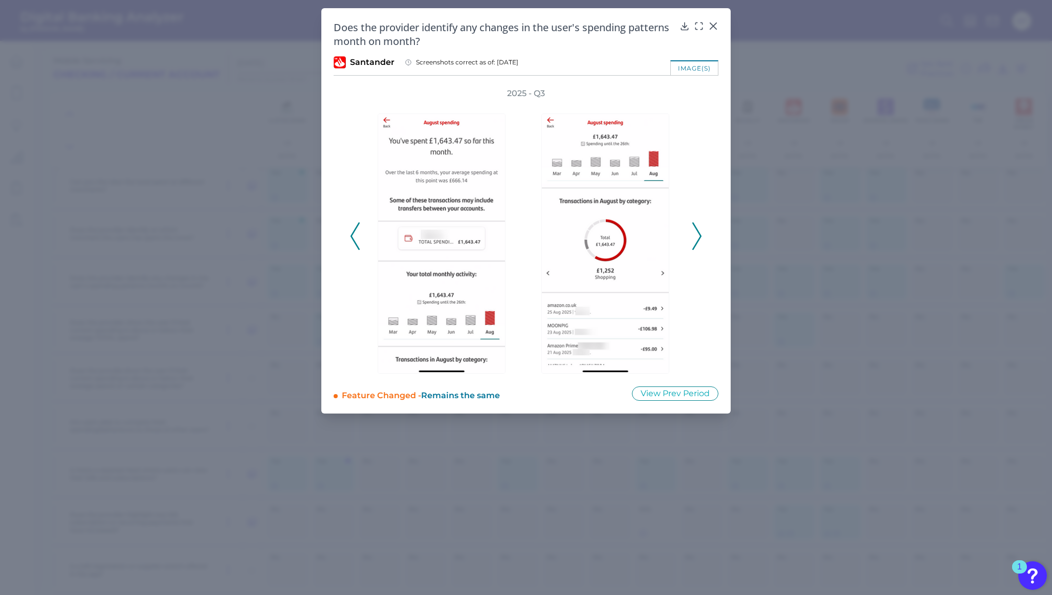
click at [694, 236] on icon at bounding box center [696, 237] width 9 height 28
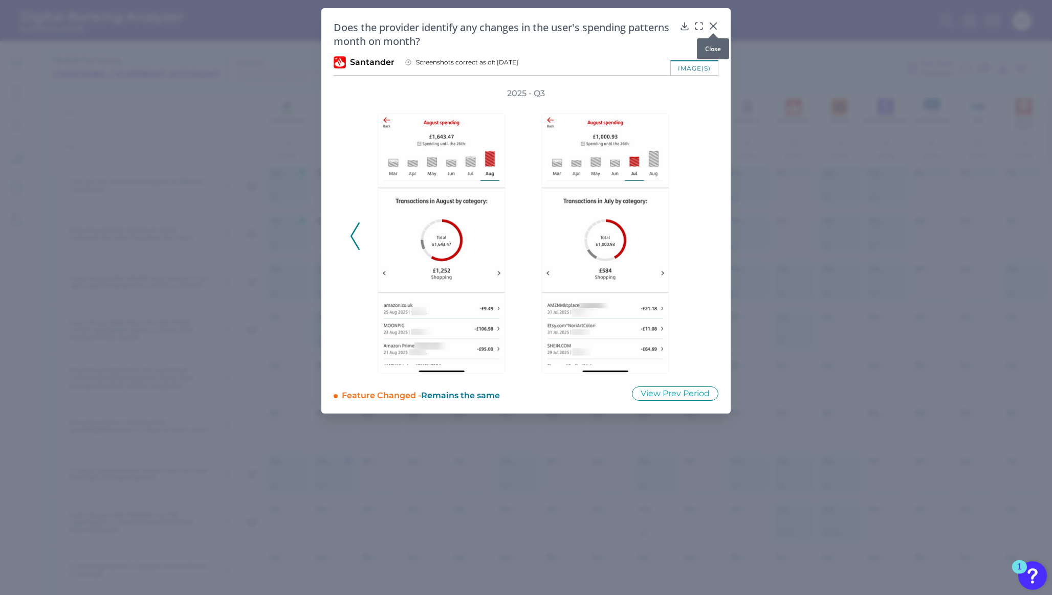
click at [715, 20] on button at bounding box center [713, 25] width 10 height 10
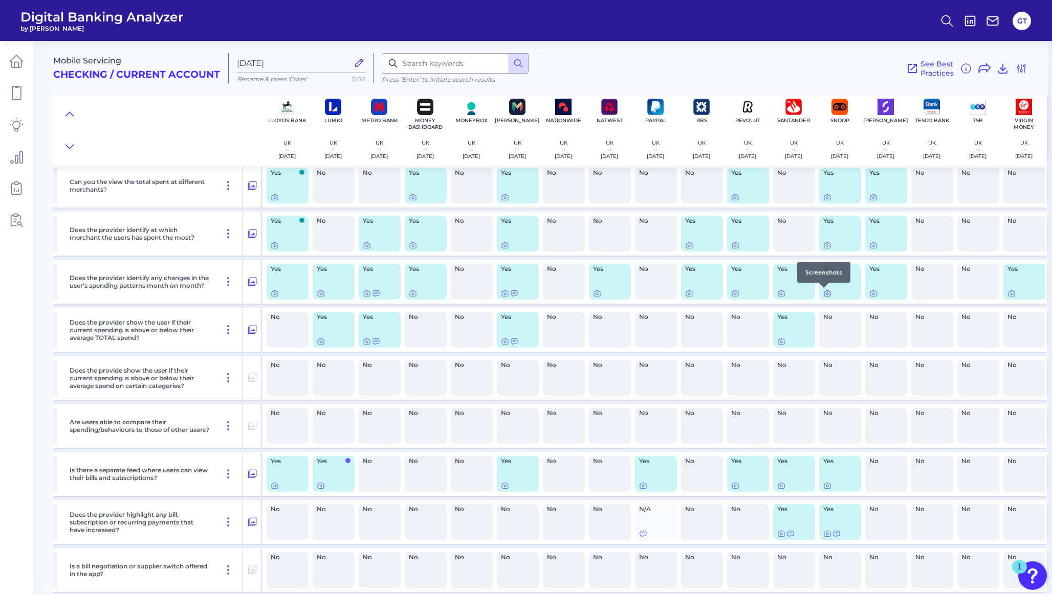
click at [826, 293] on icon at bounding box center [827, 294] width 2 height 2
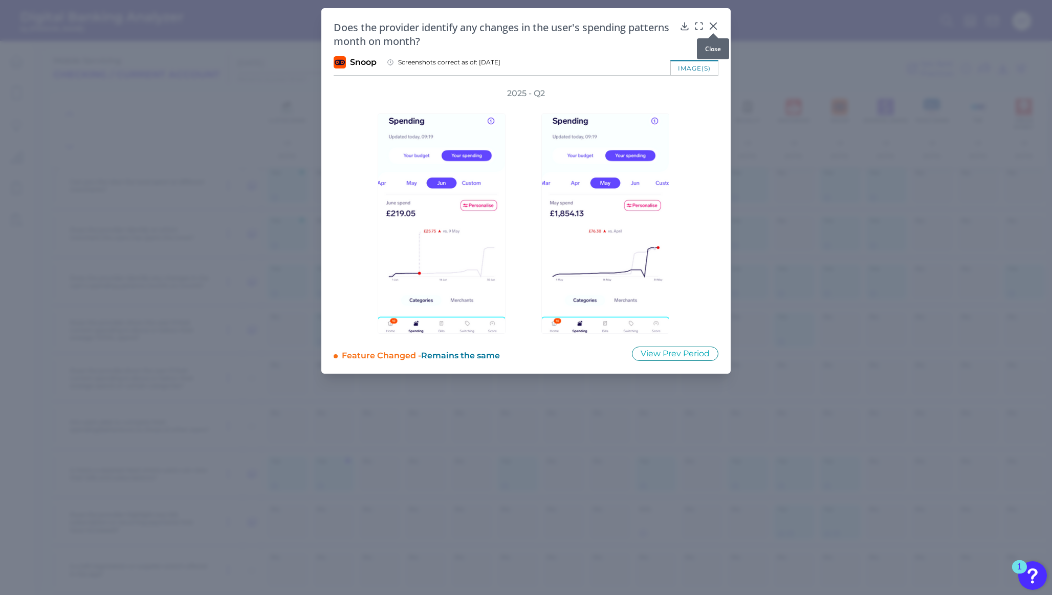
click at [714, 28] on div at bounding box center [713, 33] width 10 height 10
click at [713, 26] on icon at bounding box center [713, 26] width 6 height 6
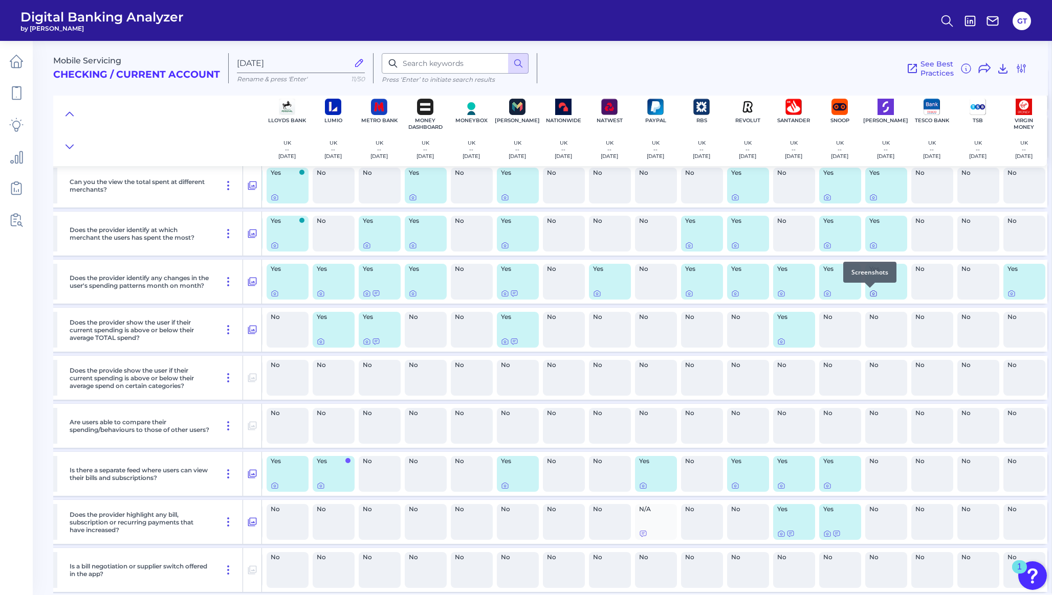
click at [870, 293] on icon at bounding box center [873, 294] width 8 height 8
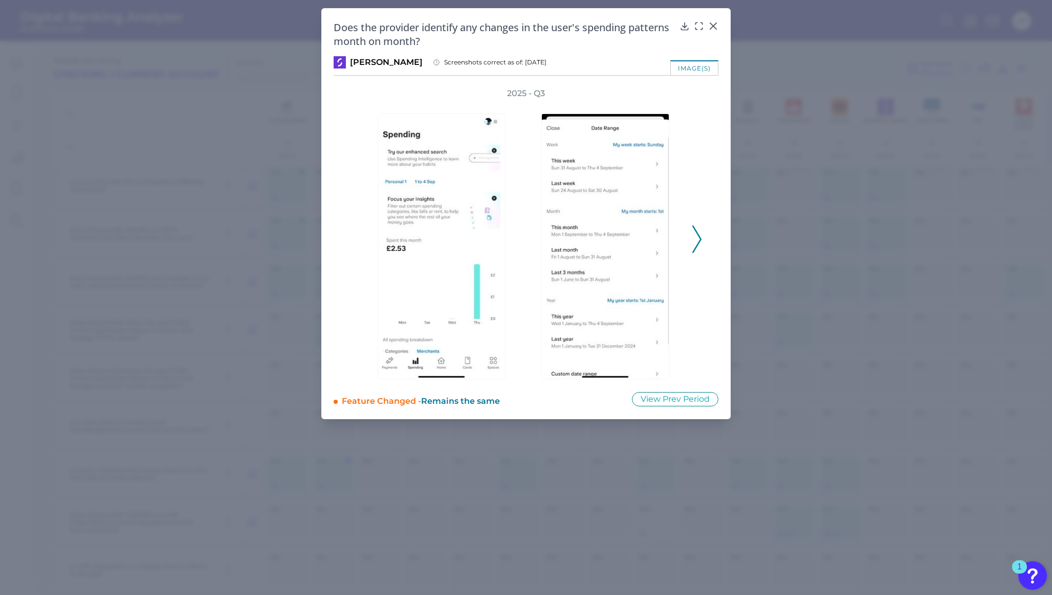
click at [699, 237] on polyline at bounding box center [697, 239] width 8 height 26
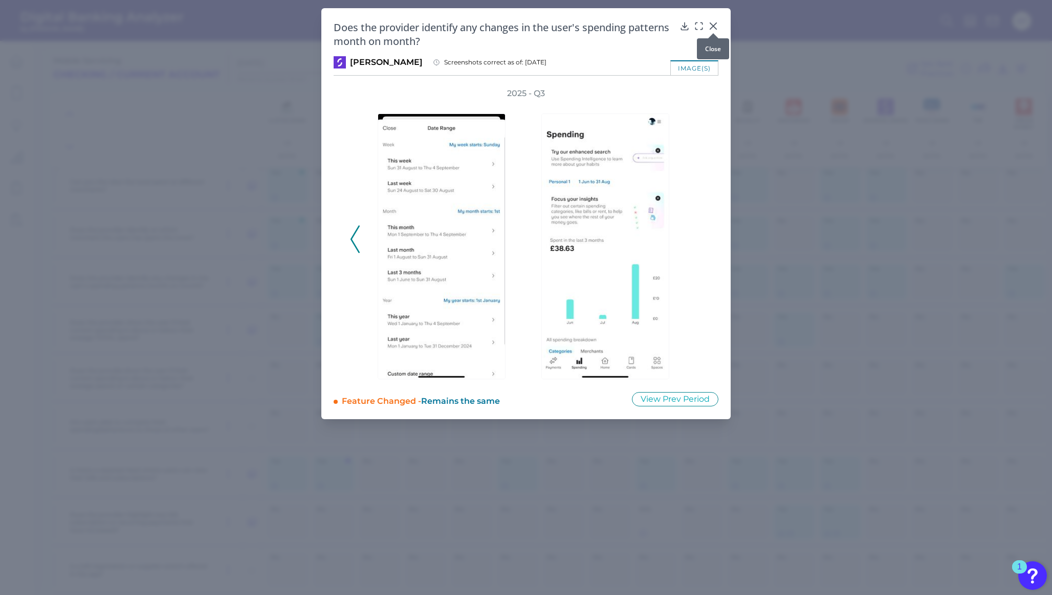
click at [714, 25] on icon at bounding box center [713, 26] width 6 height 6
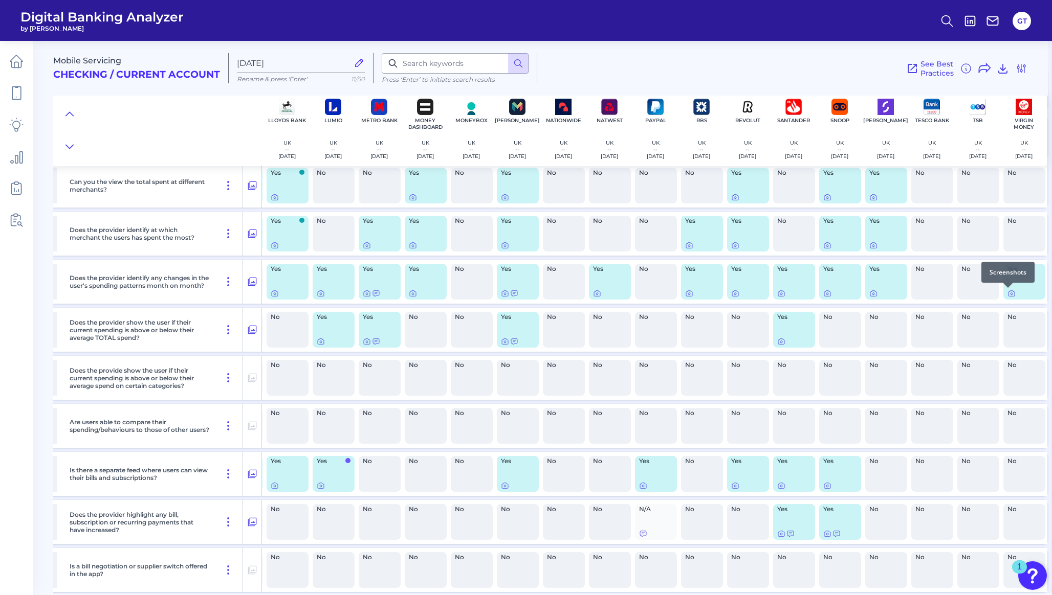
click at [1007, 292] on div at bounding box center [1008, 288] width 10 height 10
click at [1007, 296] on icon at bounding box center [1011, 294] width 8 height 8
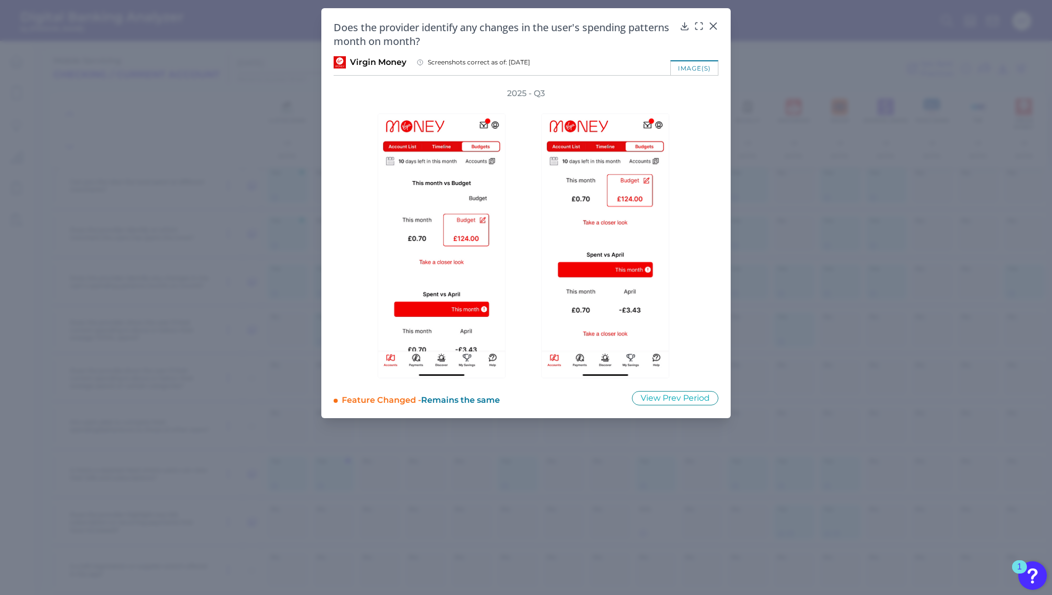
click at [714, 24] on icon at bounding box center [713, 26] width 10 height 10
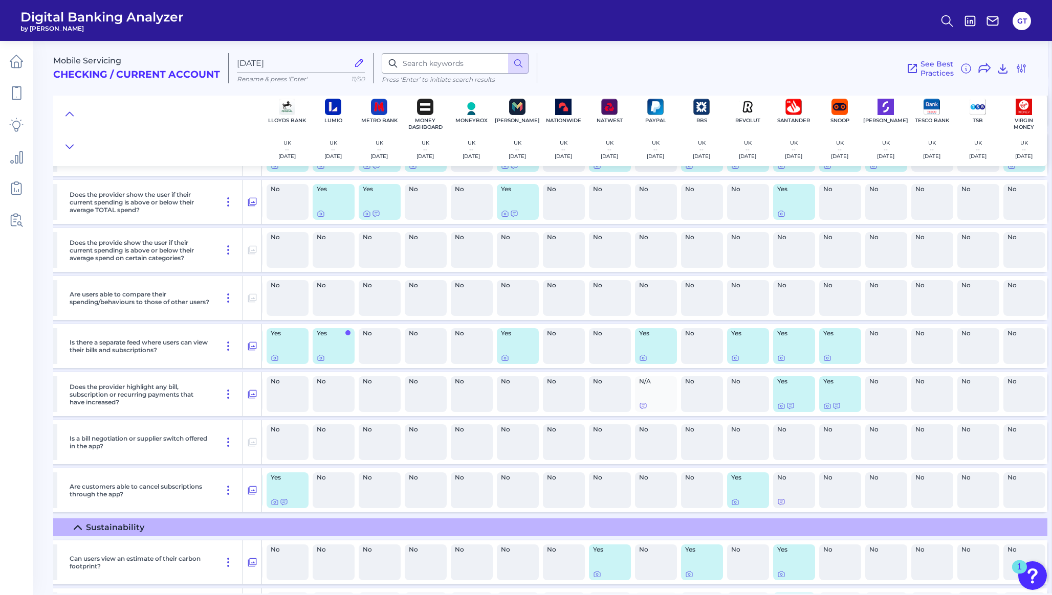
scroll to position [288, 416]
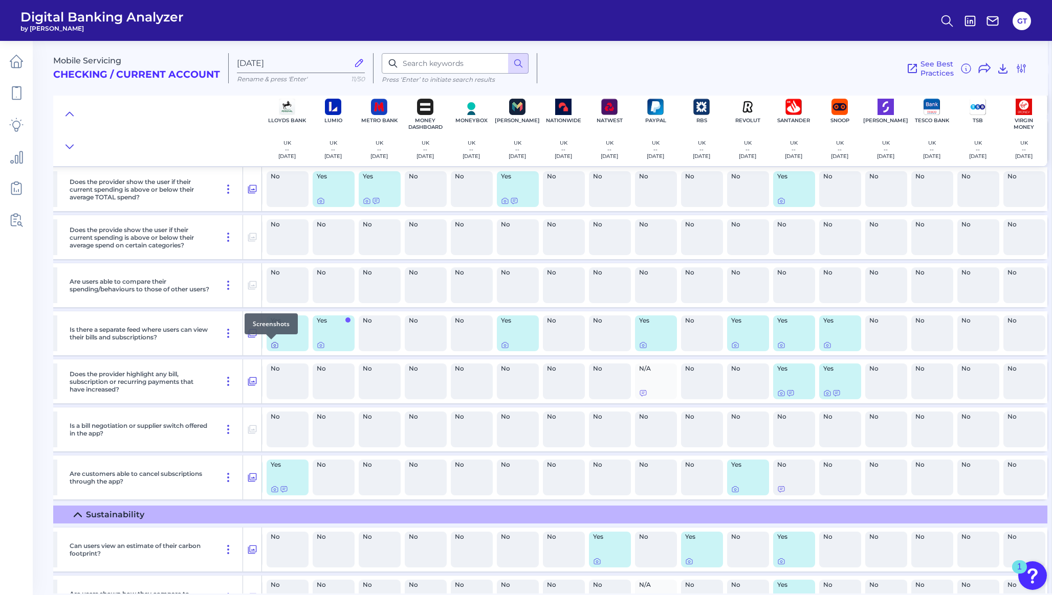
click at [271, 345] on icon at bounding box center [275, 345] width 8 height 8
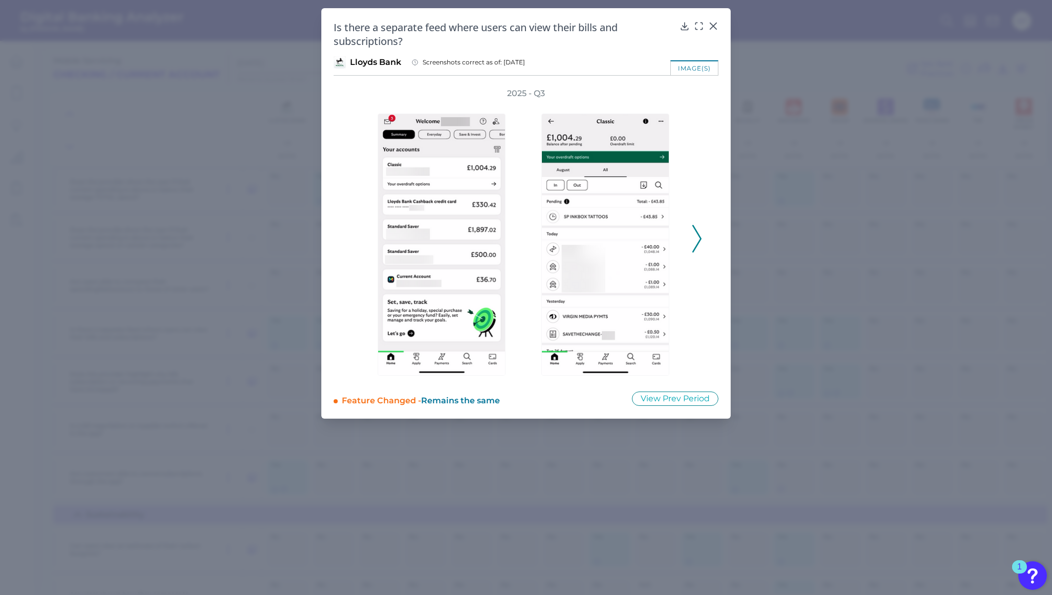
click at [695, 232] on icon at bounding box center [696, 239] width 9 height 28
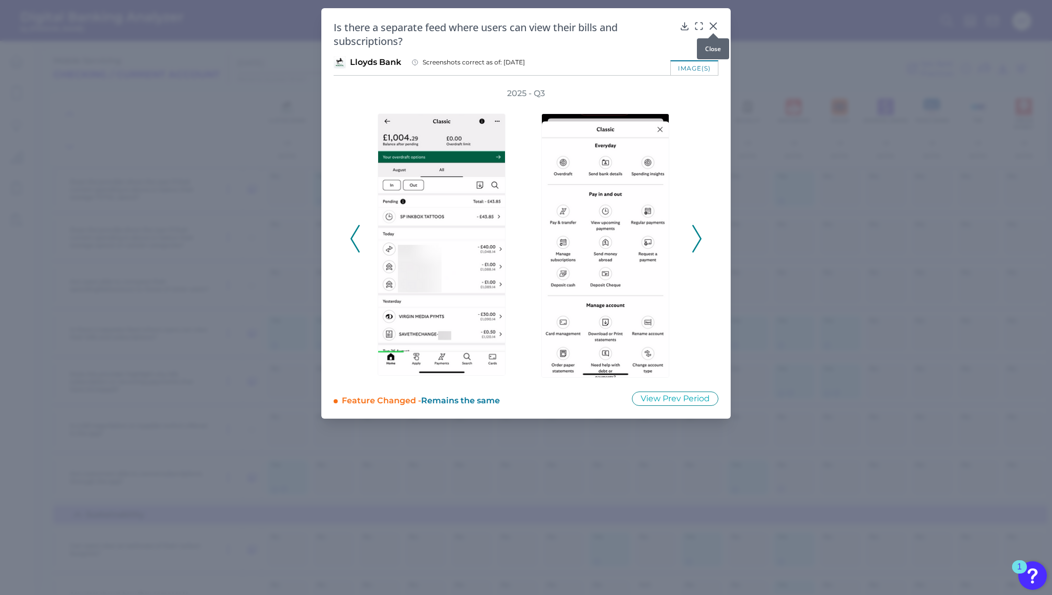
click at [716, 26] on icon at bounding box center [713, 26] width 10 height 10
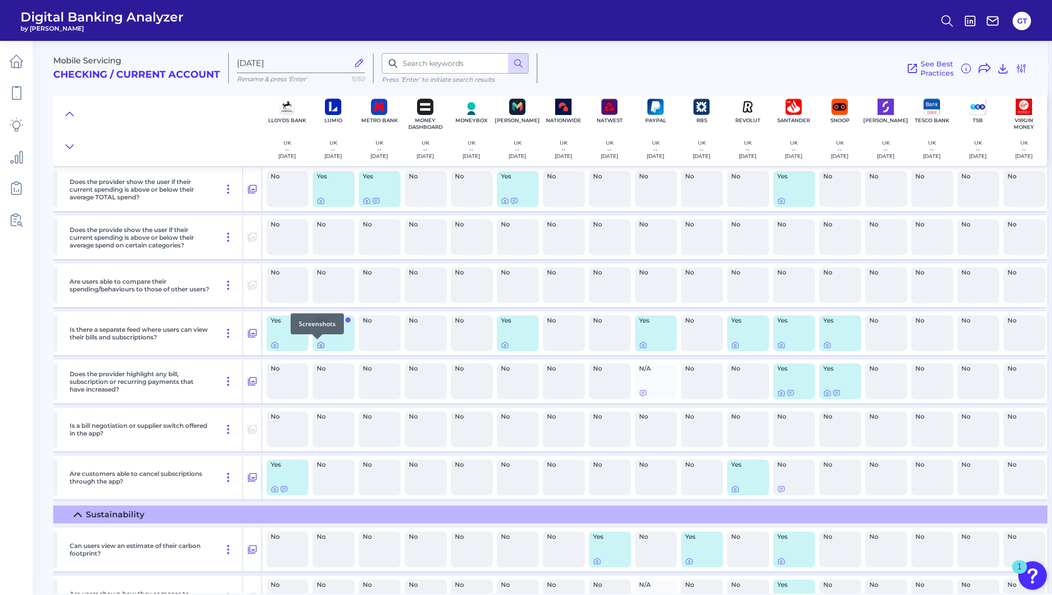
click at [317, 347] on icon at bounding box center [321, 345] width 8 height 8
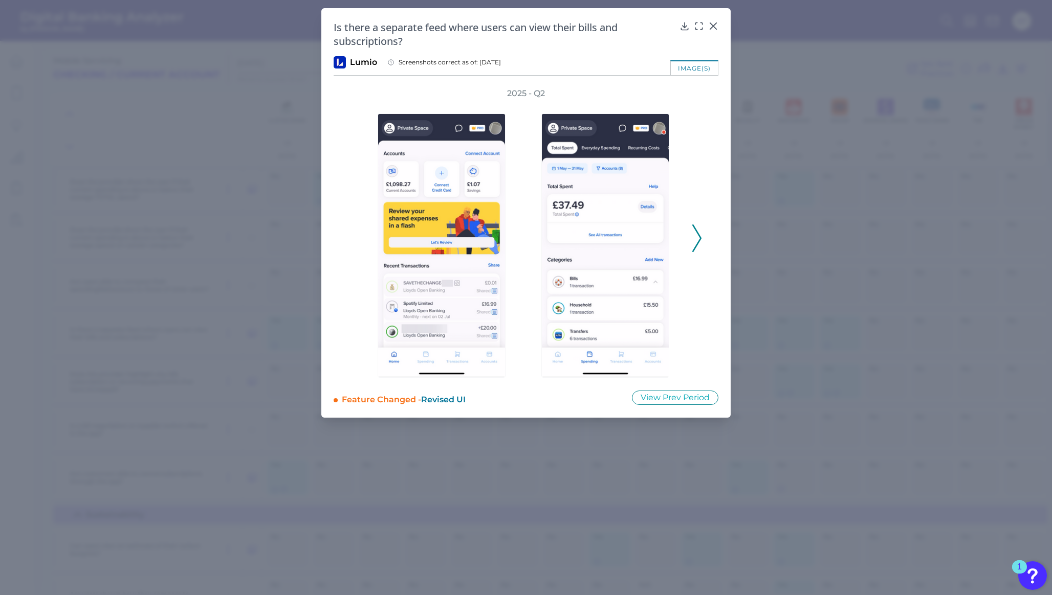
click at [697, 238] on icon at bounding box center [696, 239] width 9 height 28
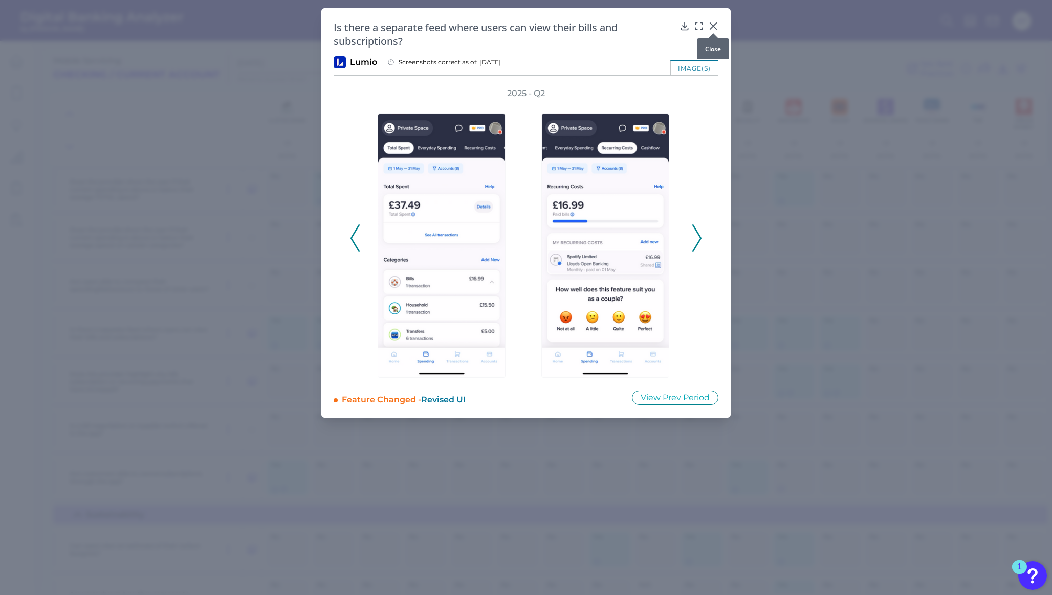
click at [712, 29] on div at bounding box center [713, 33] width 10 height 10
click at [712, 26] on icon at bounding box center [713, 26] width 10 height 10
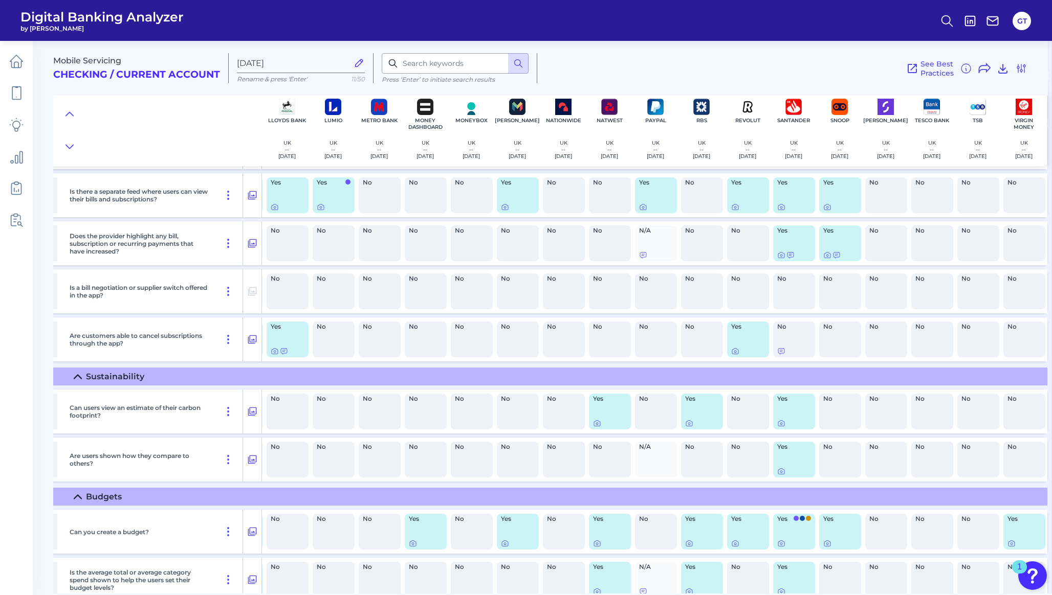
scroll to position [425, 416]
click at [271, 354] on icon at bounding box center [275, 352] width 8 height 8
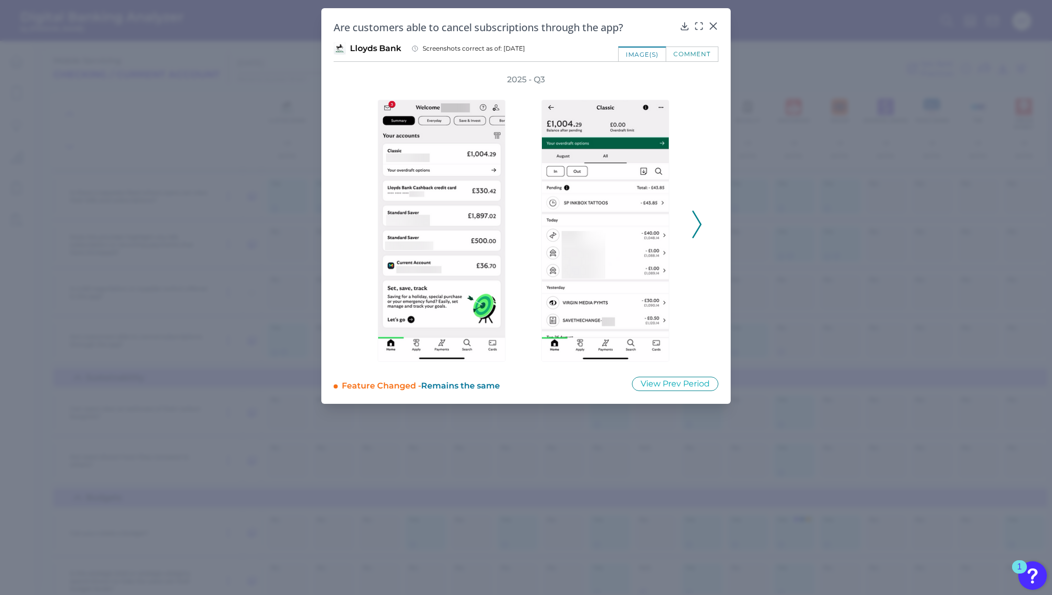
click at [699, 227] on polyline at bounding box center [697, 225] width 8 height 26
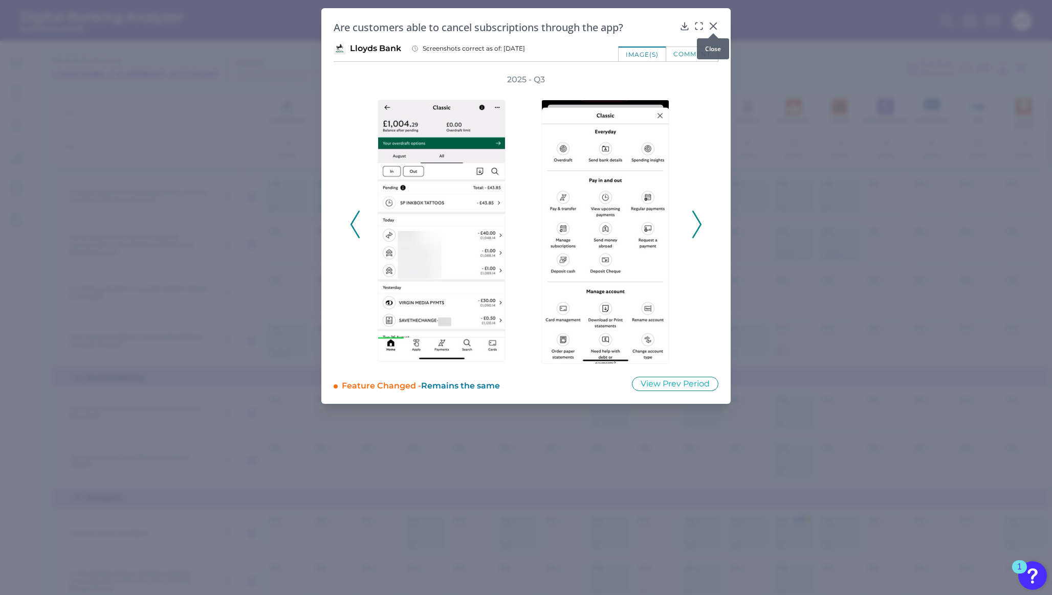
click at [711, 26] on icon at bounding box center [713, 26] width 10 height 10
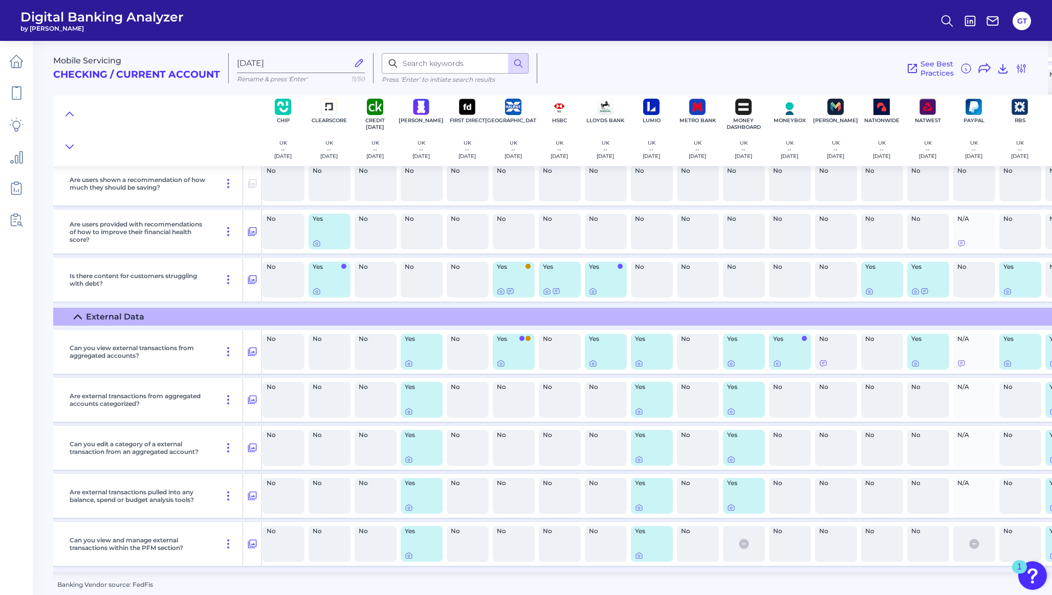
scroll to position [1694, 95]
click at [408, 556] on icon at bounding box center [408, 557] width 2 height 2
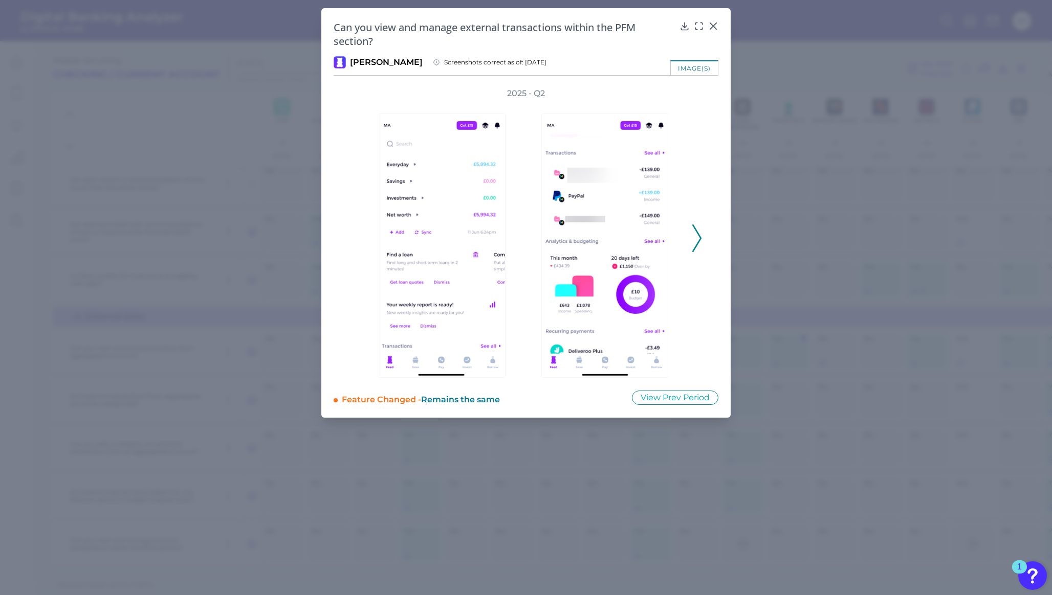
click at [700, 238] on polyline at bounding box center [697, 239] width 8 height 26
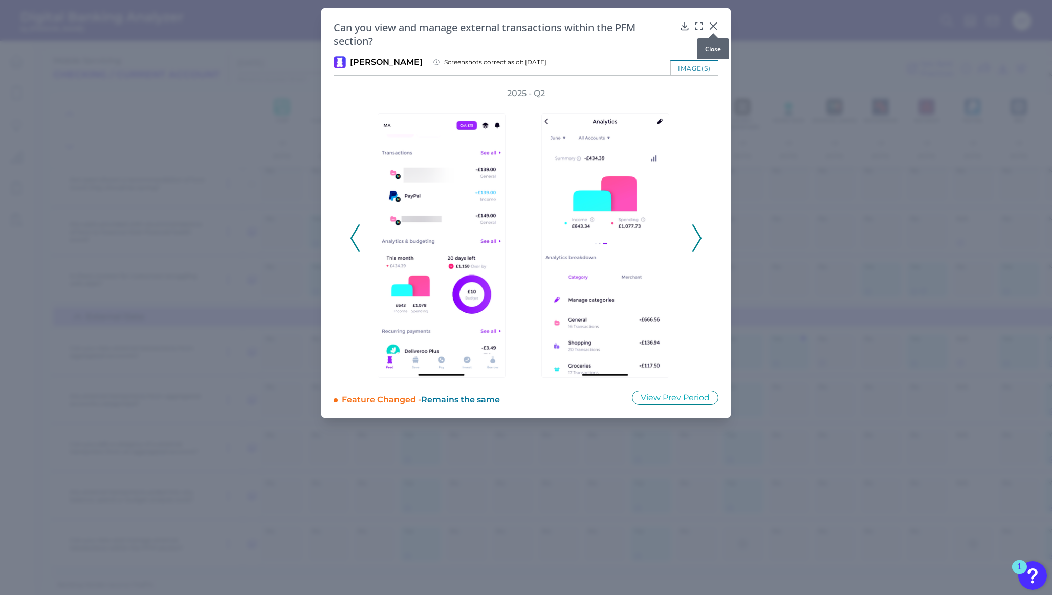
click at [713, 29] on div at bounding box center [713, 33] width 10 height 10
click at [713, 24] on icon at bounding box center [713, 26] width 10 height 10
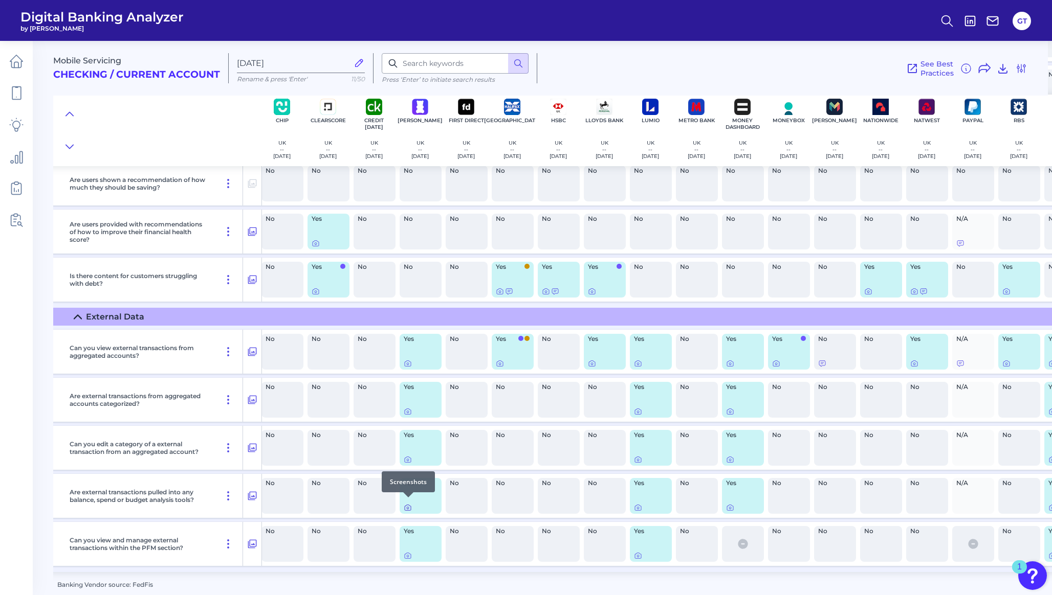
click at [409, 505] on icon at bounding box center [408, 508] width 8 height 8
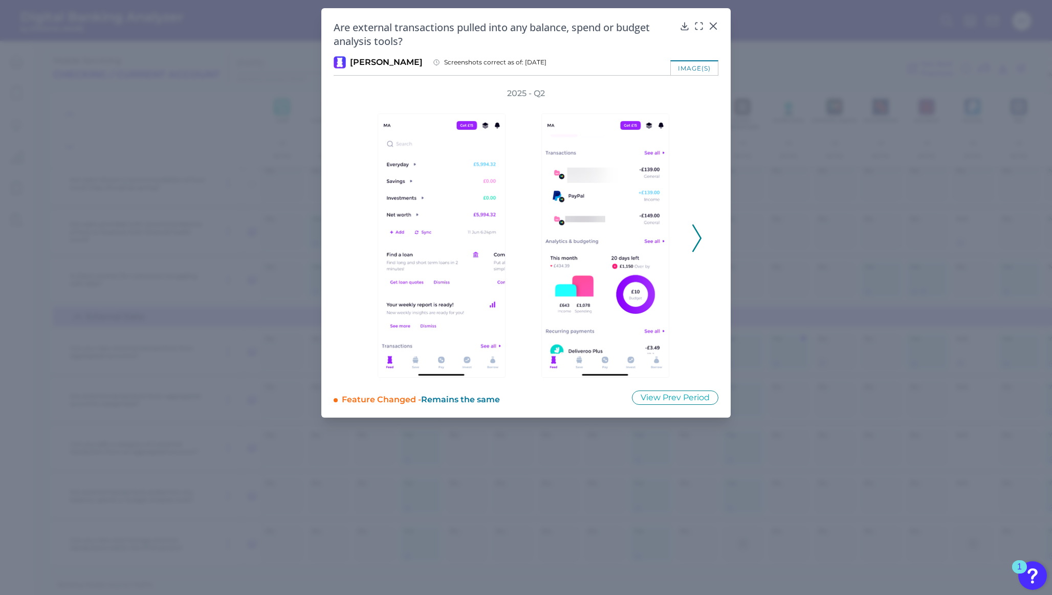
click at [695, 241] on icon at bounding box center [696, 239] width 9 height 28
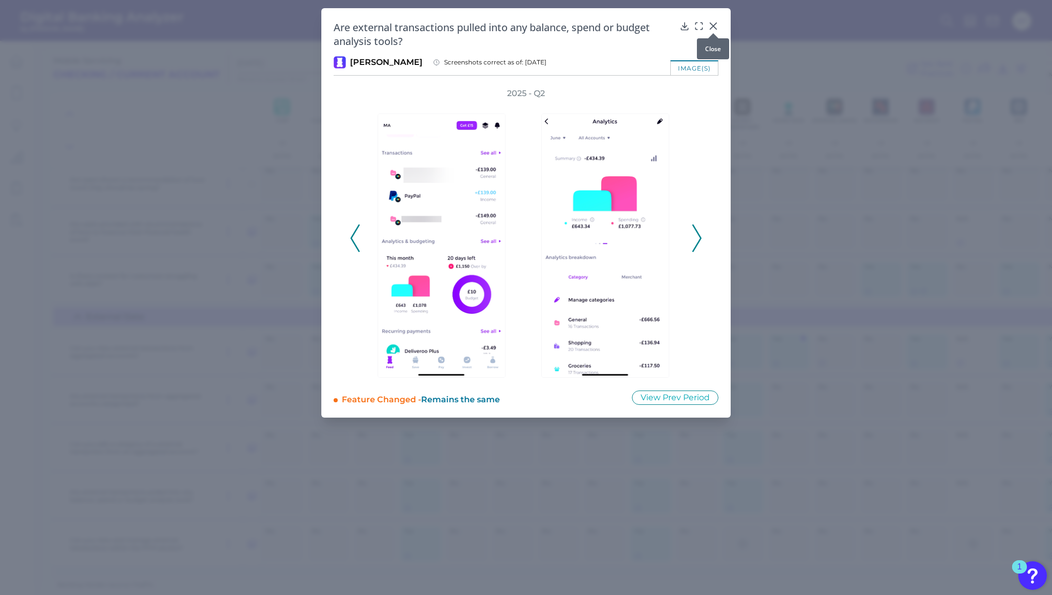
click at [711, 26] on icon at bounding box center [713, 26] width 10 height 10
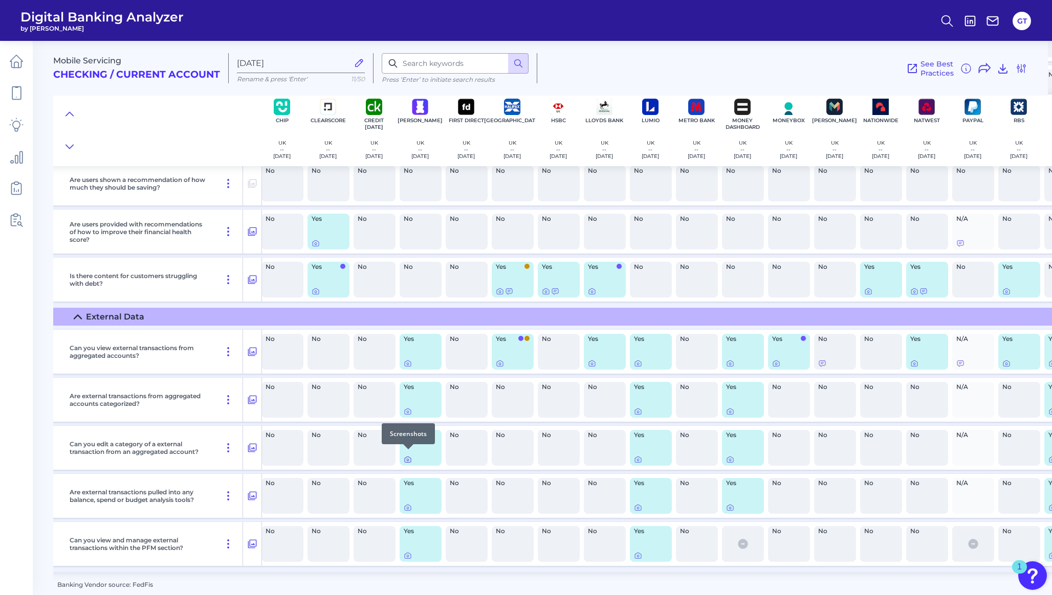
click at [408, 456] on icon at bounding box center [408, 460] width 8 height 8
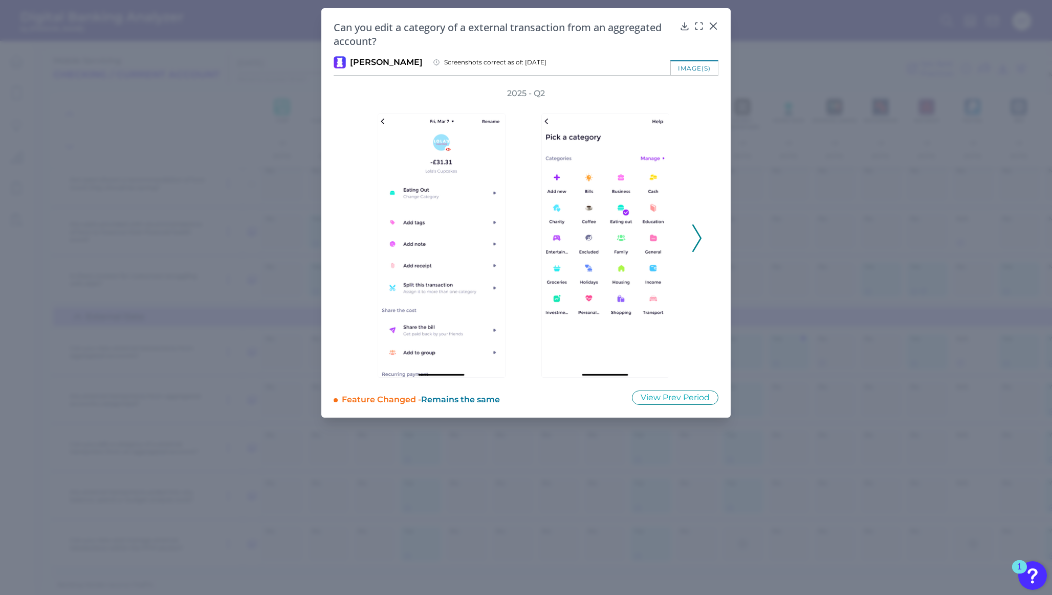
click at [699, 233] on icon at bounding box center [696, 239] width 9 height 28
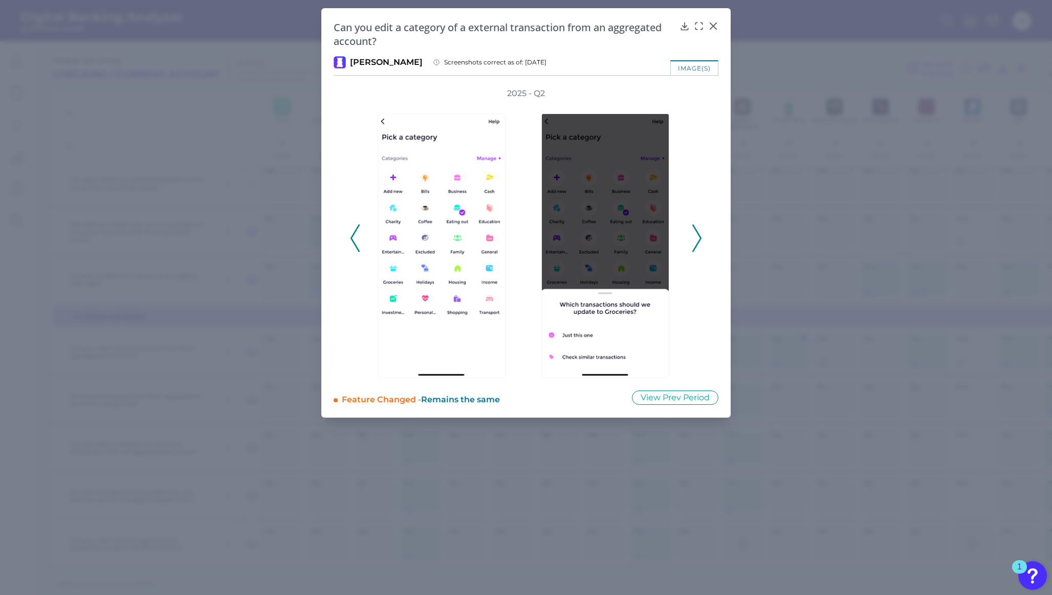
click at [354, 239] on icon at bounding box center [354, 239] width 9 height 28
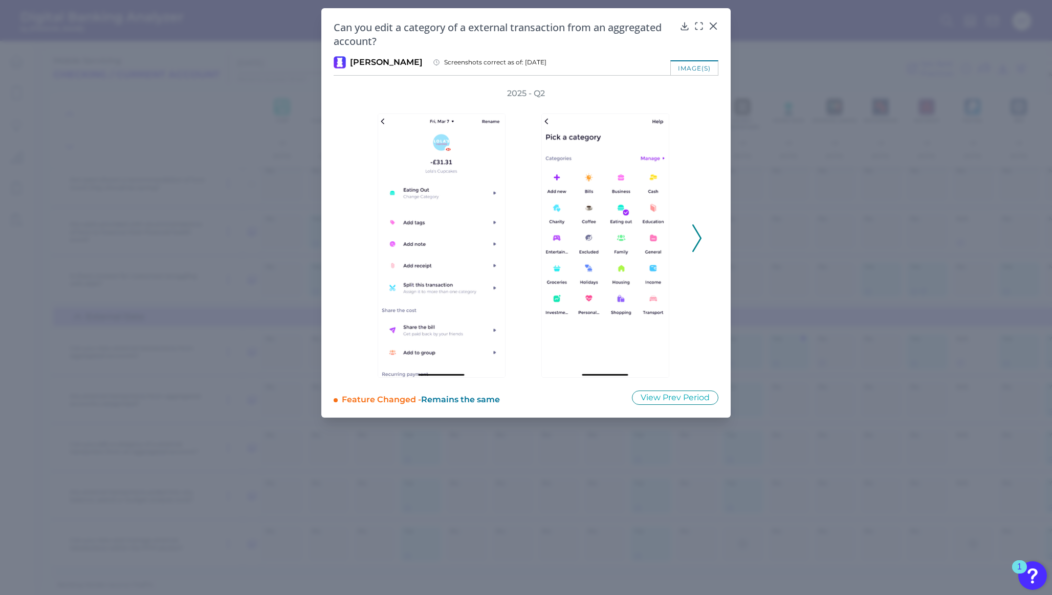
click at [695, 239] on icon at bounding box center [696, 239] width 9 height 28
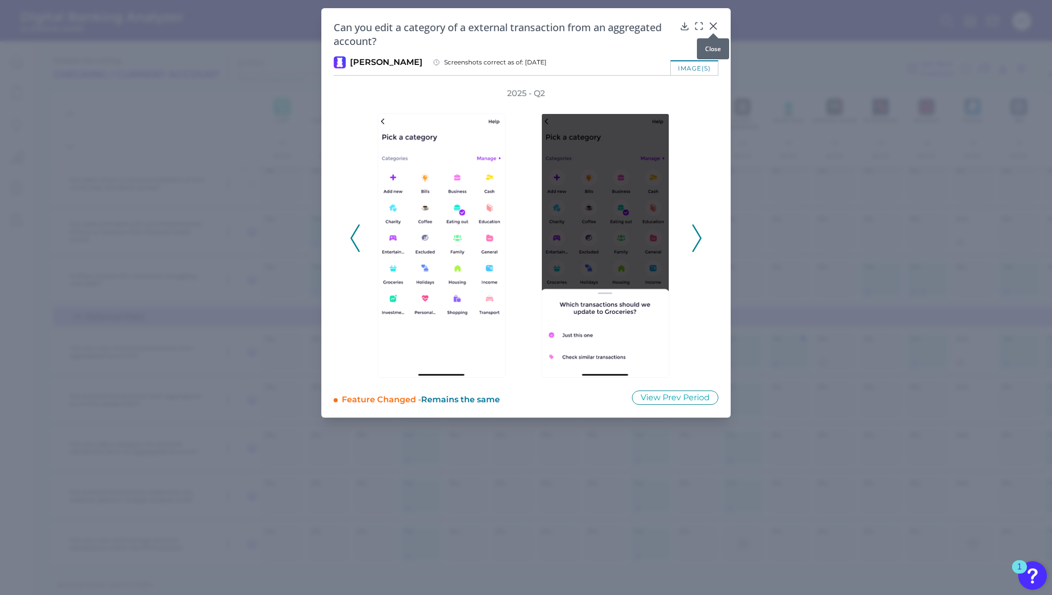
click at [710, 29] on div at bounding box center [713, 33] width 10 height 10
click at [711, 27] on icon at bounding box center [713, 26] width 10 height 10
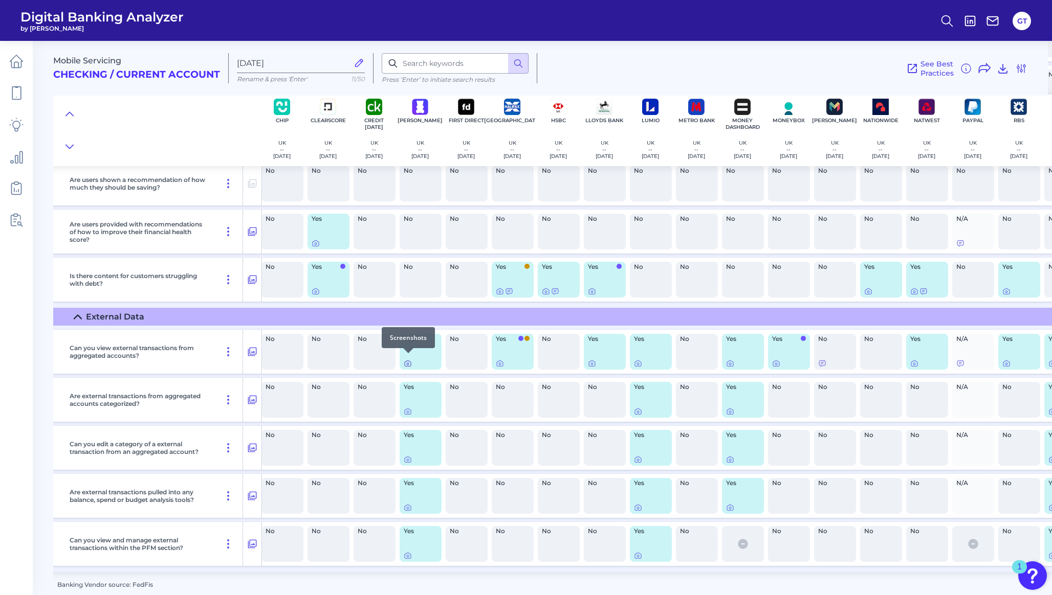
click at [408, 360] on icon at bounding box center [408, 364] width 8 height 8
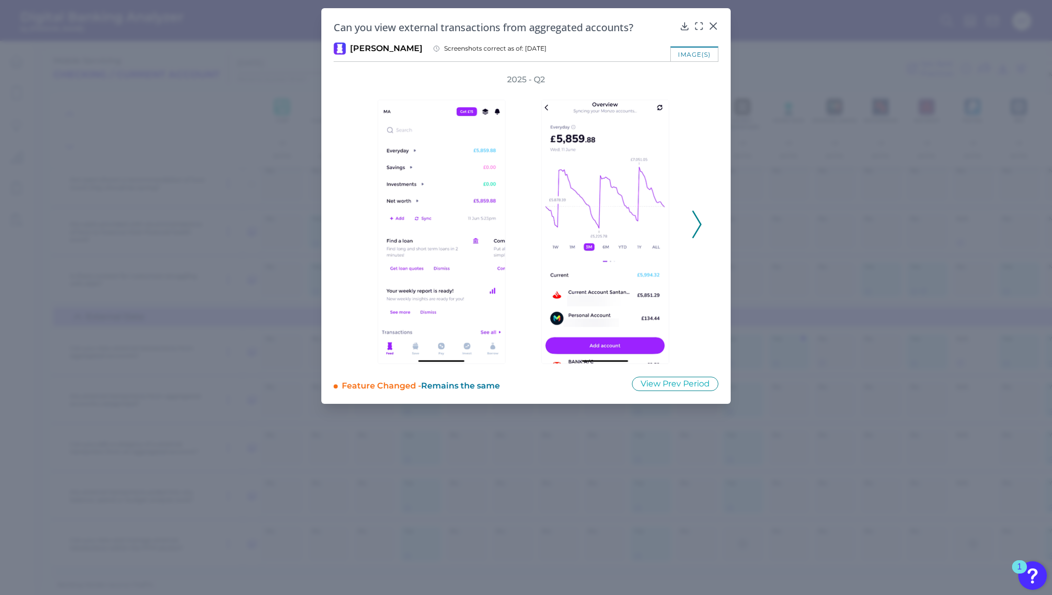
click at [698, 217] on icon at bounding box center [696, 225] width 9 height 28
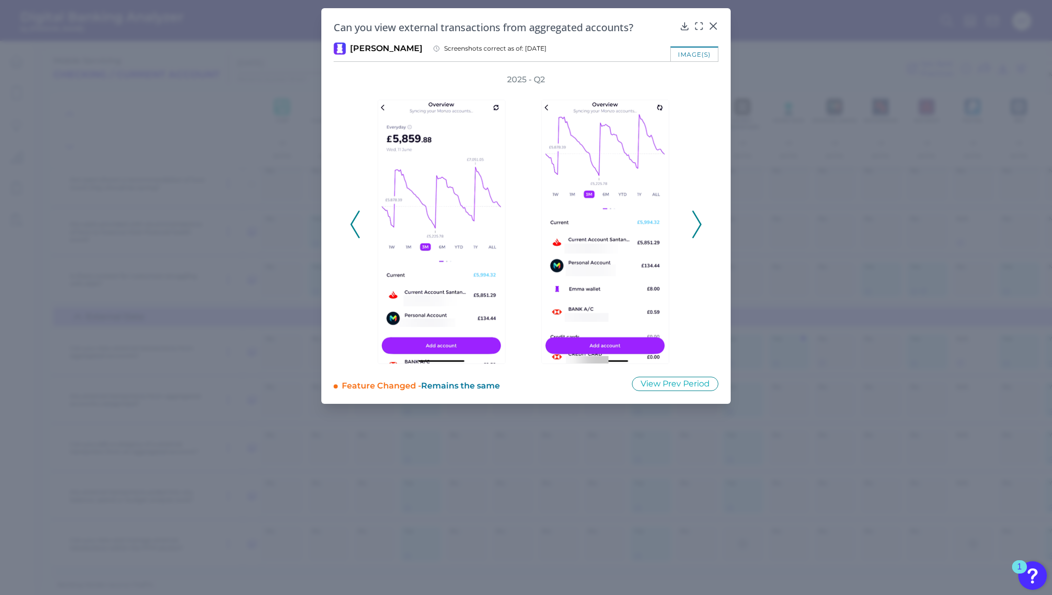
click at [696, 215] on polyline at bounding box center [697, 225] width 8 height 26
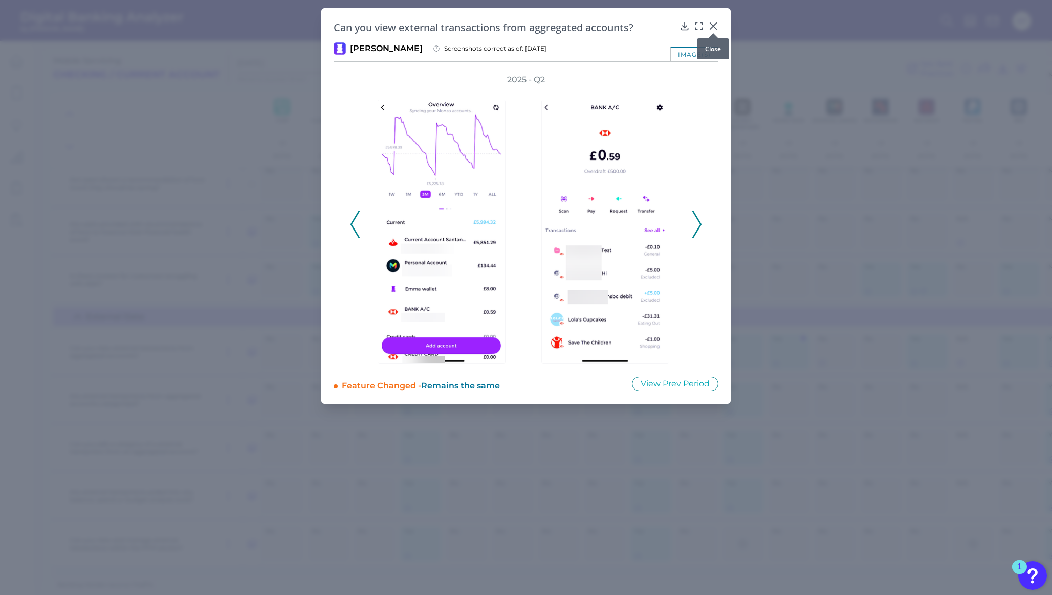
click at [712, 25] on icon at bounding box center [713, 26] width 6 height 6
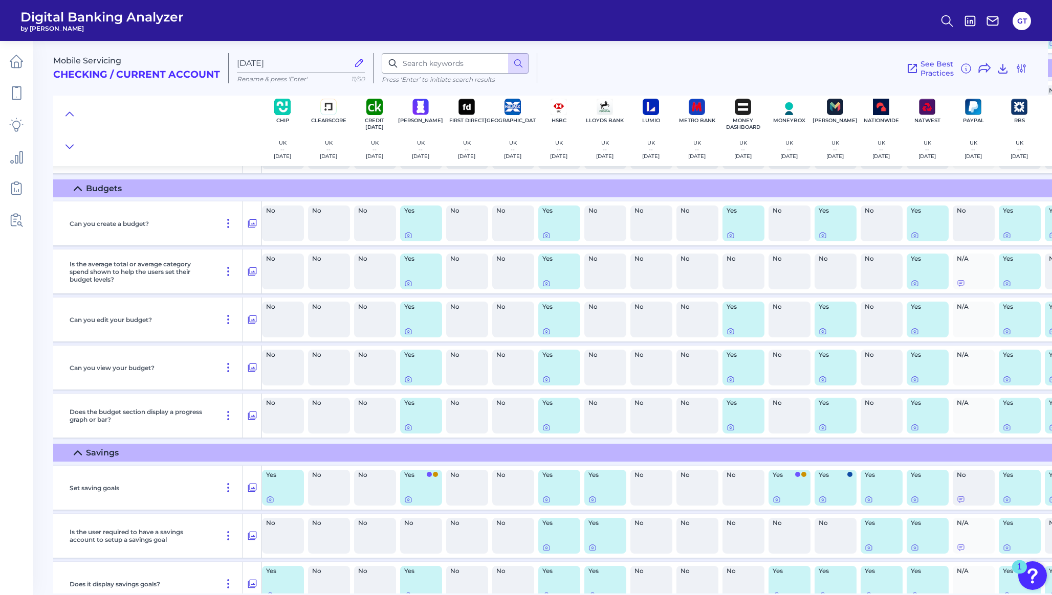
scroll to position [733, 95]
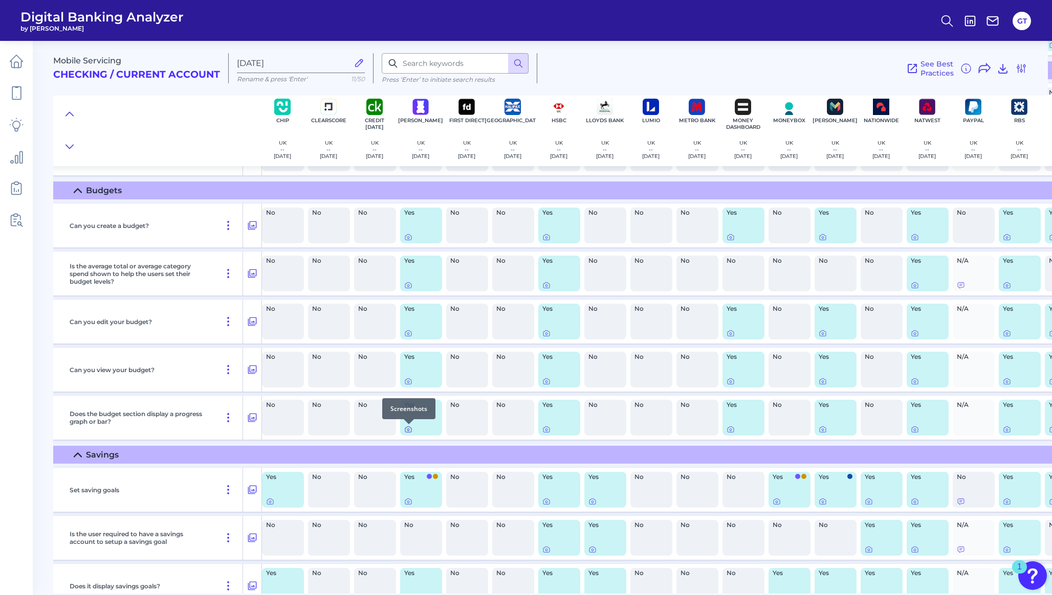
click at [406, 432] on icon at bounding box center [408, 430] width 8 height 8
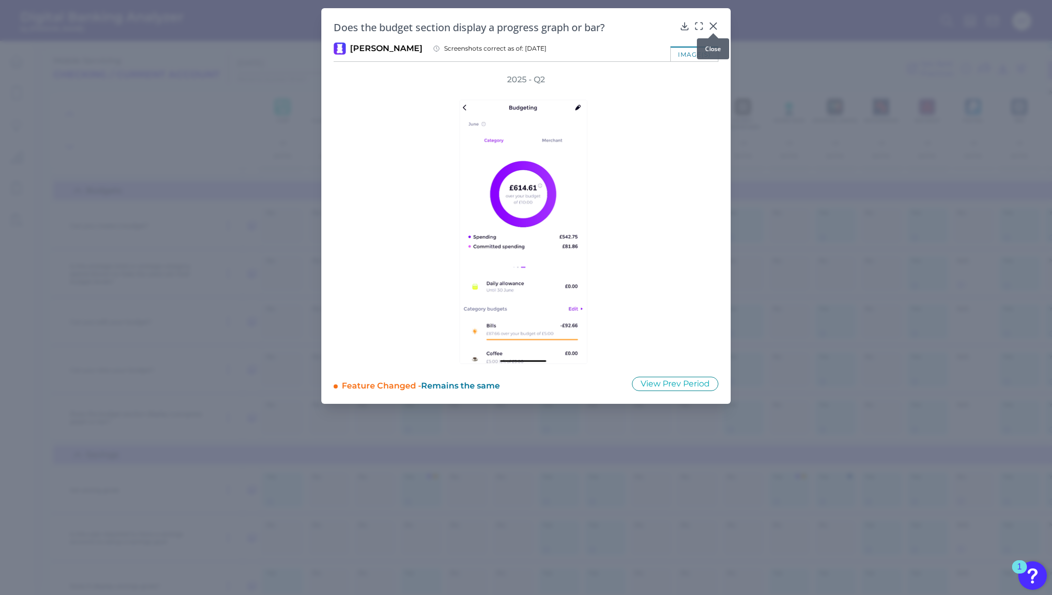
click at [715, 29] on div at bounding box center [713, 33] width 10 height 10
click at [713, 25] on icon at bounding box center [713, 26] width 10 height 10
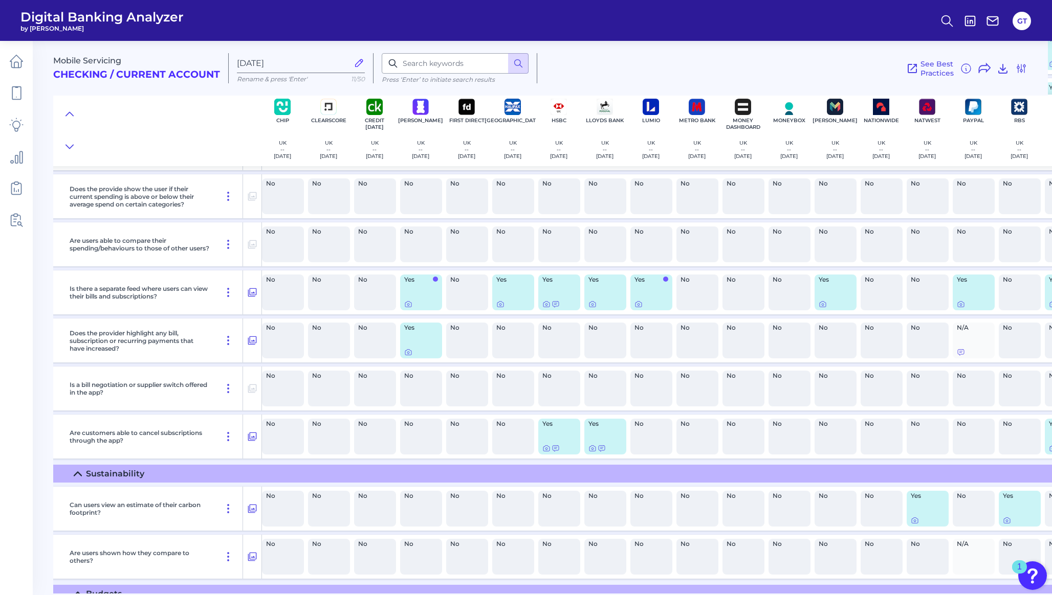
scroll to position [327, 95]
click at [409, 357] on icon at bounding box center [408, 354] width 8 height 8
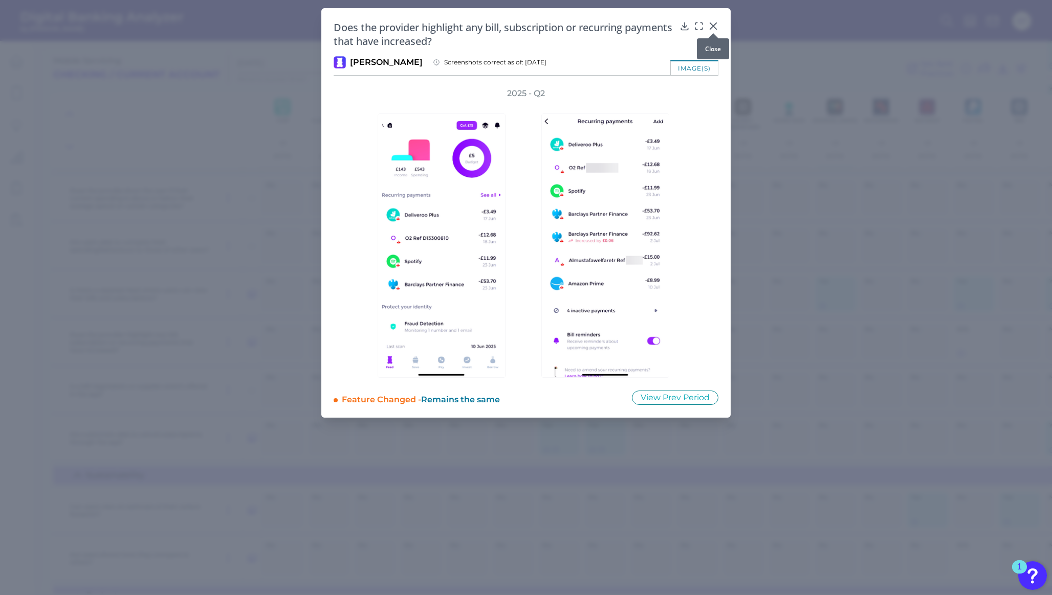
click at [711, 28] on div at bounding box center [713, 33] width 10 height 10
click at [715, 28] on icon at bounding box center [713, 26] width 6 height 6
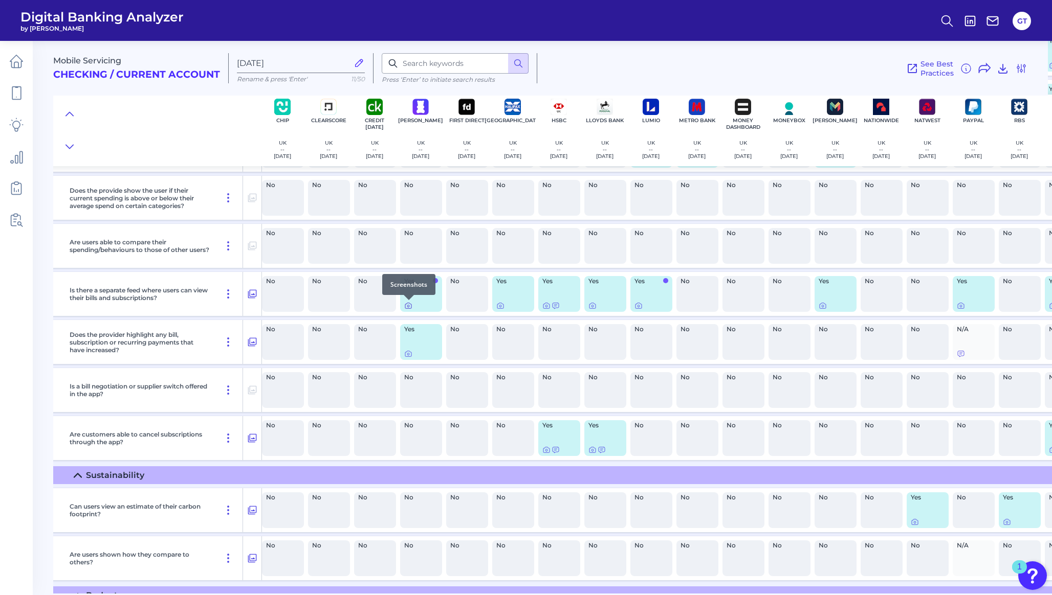
click at [405, 309] on icon at bounding box center [408, 306] width 8 height 8
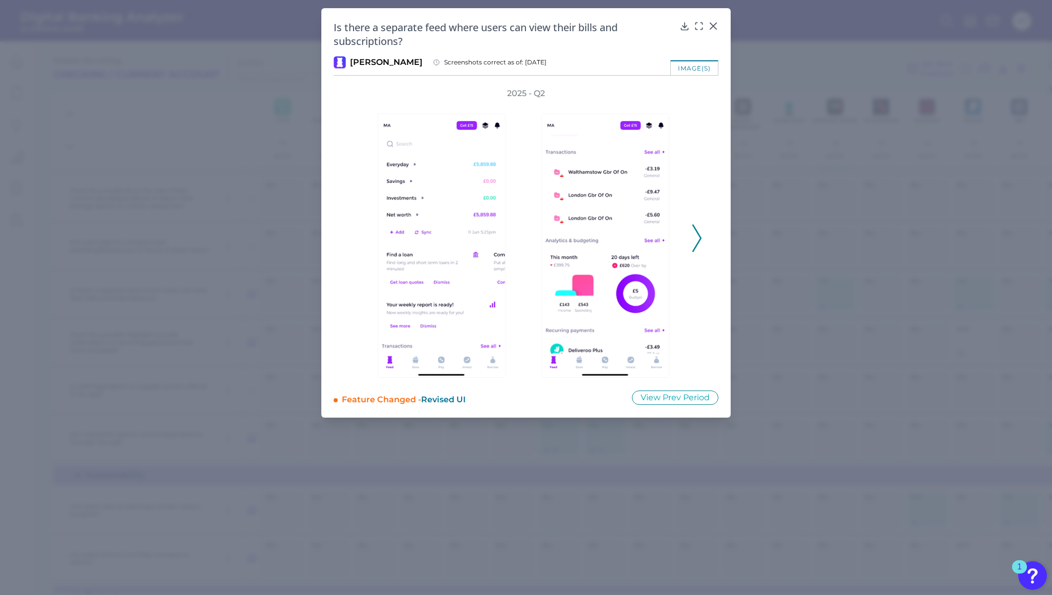
click at [699, 240] on polyline at bounding box center [697, 239] width 8 height 26
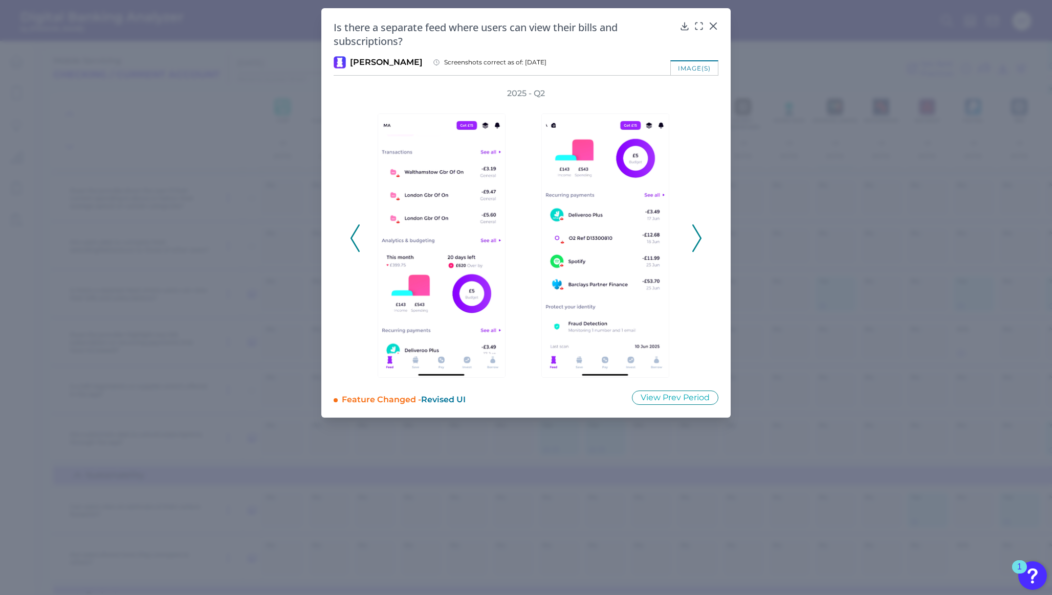
click at [699, 240] on polyline at bounding box center [697, 239] width 8 height 26
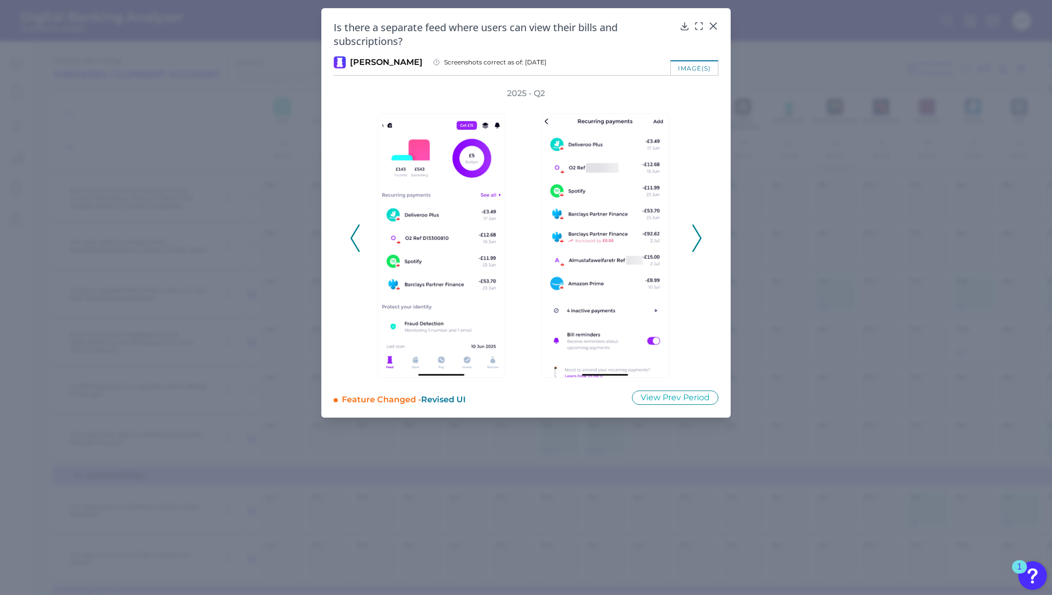
click at [699, 239] on icon at bounding box center [696, 239] width 9 height 28
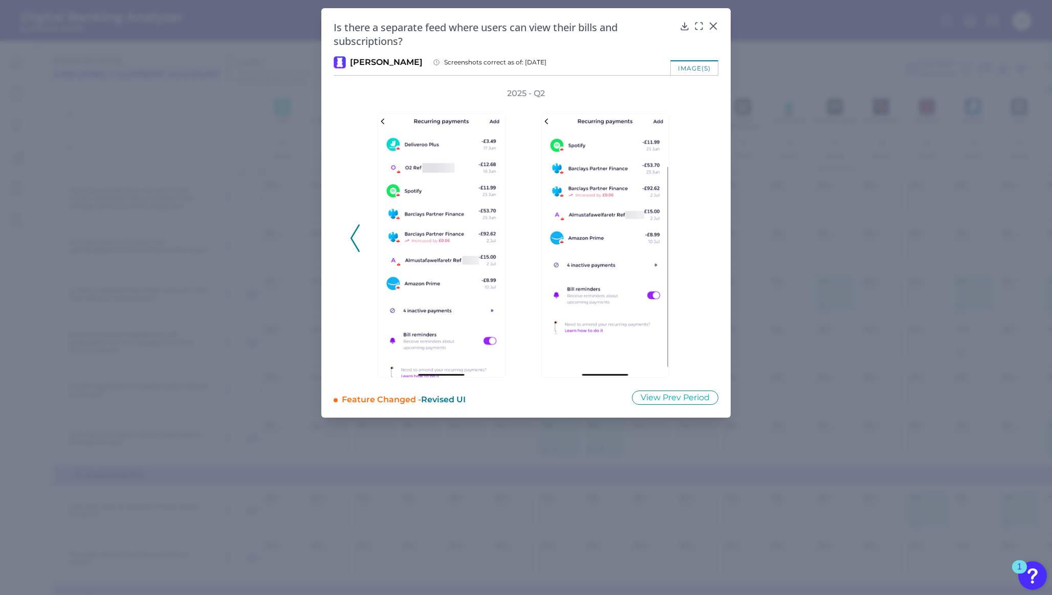
click at [699, 239] on div "2025 - Q2" at bounding box center [526, 233] width 352 height 290
click at [712, 26] on icon at bounding box center [713, 26] width 6 height 6
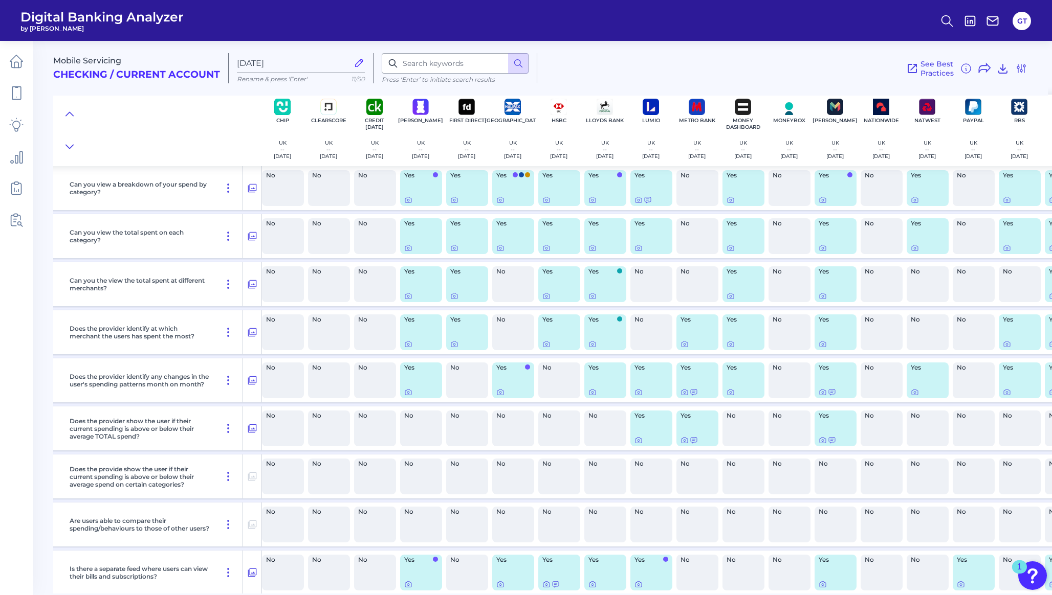
scroll to position [46, 95]
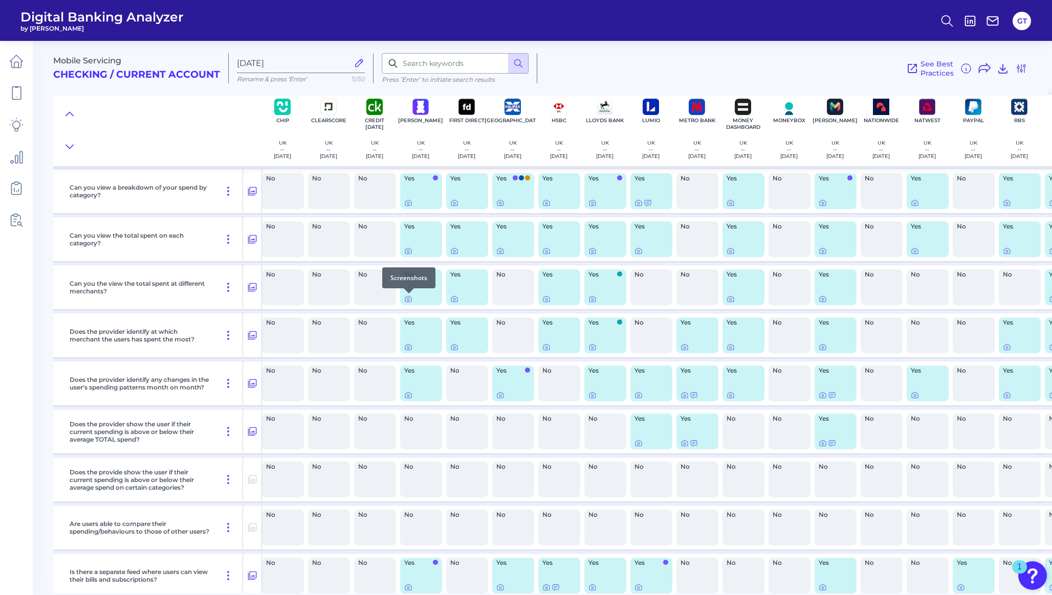
click at [406, 297] on div at bounding box center [409, 294] width 10 height 10
click at [409, 299] on icon at bounding box center [408, 300] width 2 height 2
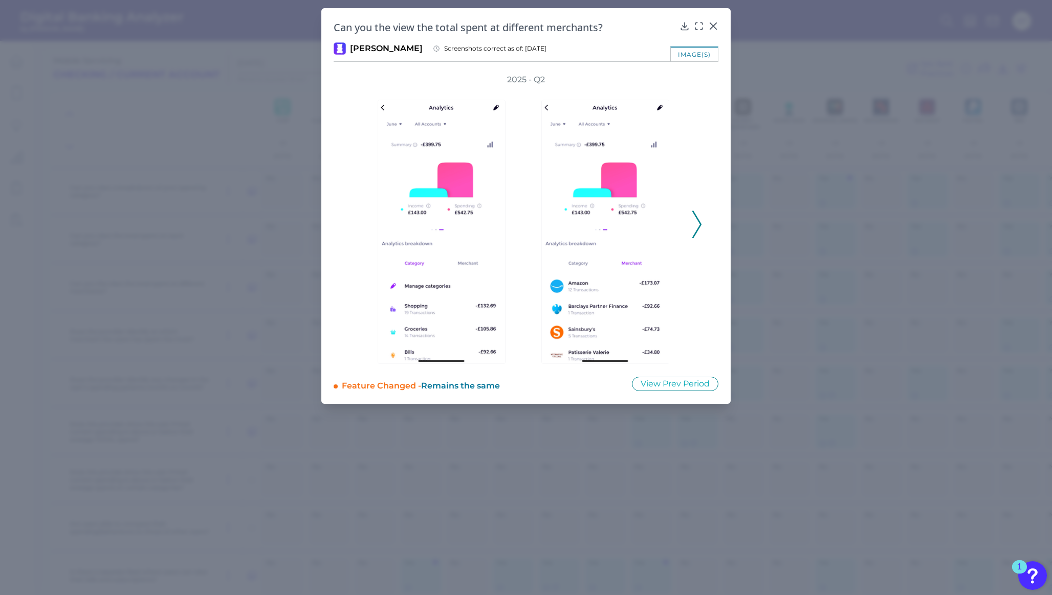
click at [698, 222] on icon at bounding box center [696, 225] width 9 height 28
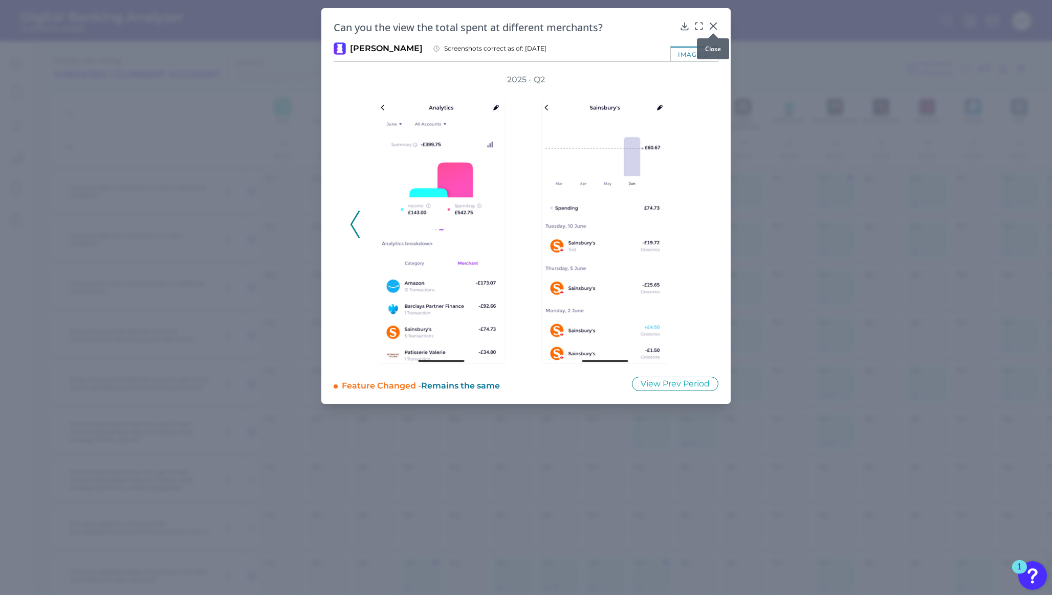
click at [712, 24] on icon at bounding box center [713, 26] width 10 height 10
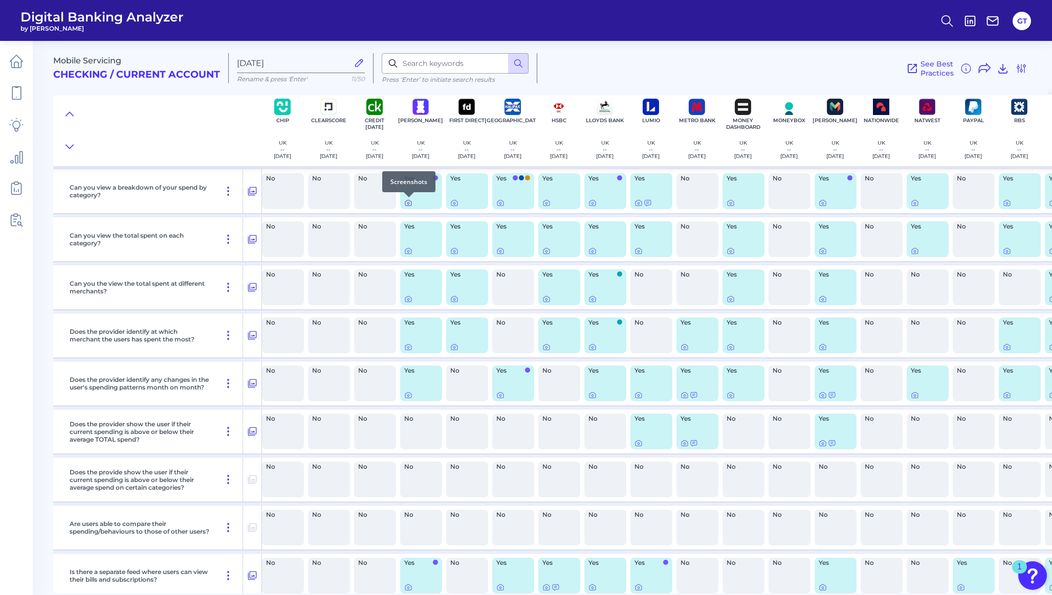
click at [408, 205] on icon at bounding box center [408, 203] width 8 height 8
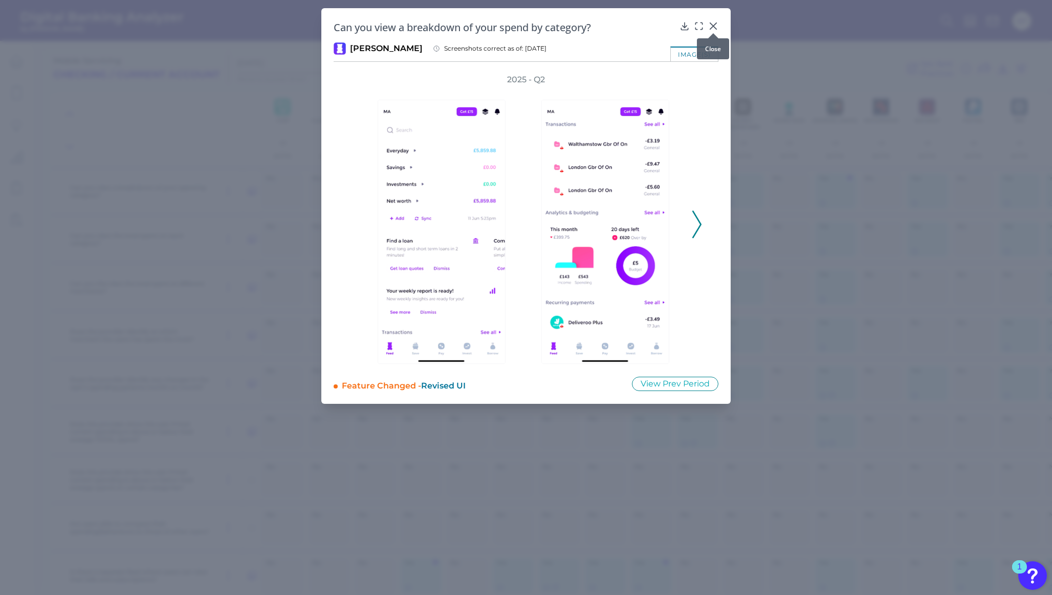
click at [713, 28] on div at bounding box center [713, 33] width 10 height 10
click at [698, 232] on icon at bounding box center [696, 225] width 9 height 28
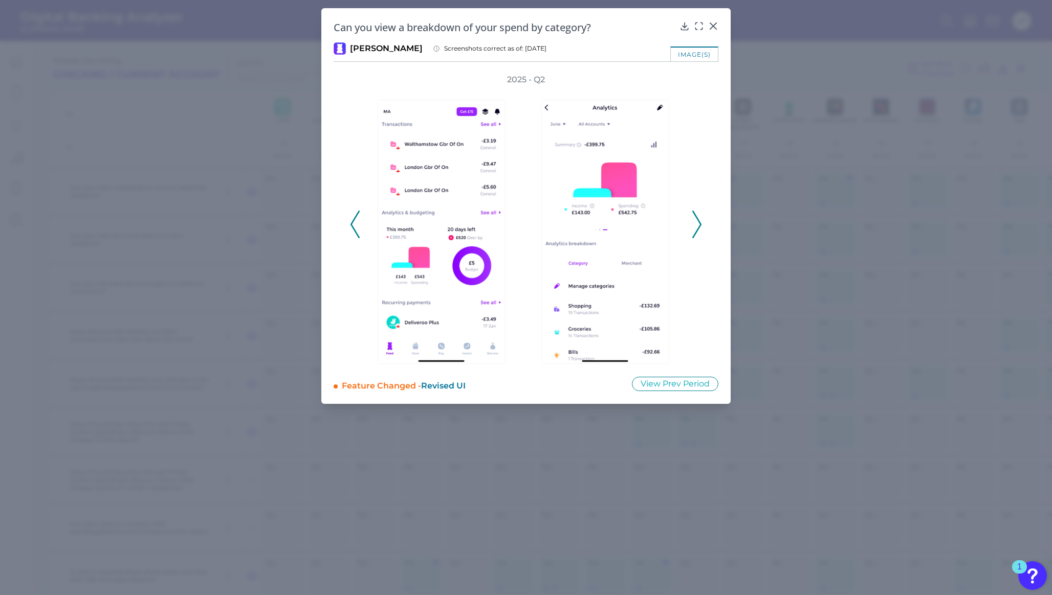
click at [698, 230] on polyline at bounding box center [697, 225] width 8 height 26
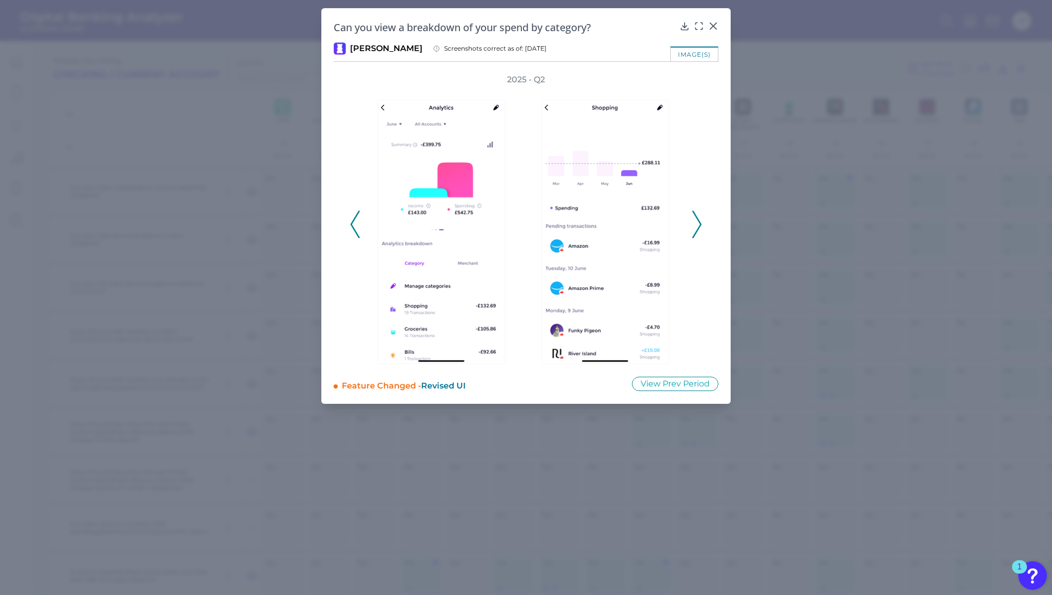
click at [693, 212] on polyline at bounding box center [697, 225] width 8 height 26
